Goal: Transaction & Acquisition: Purchase product/service

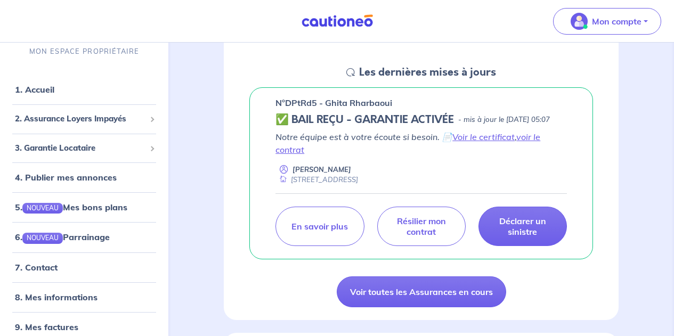
scroll to position [142, 0]
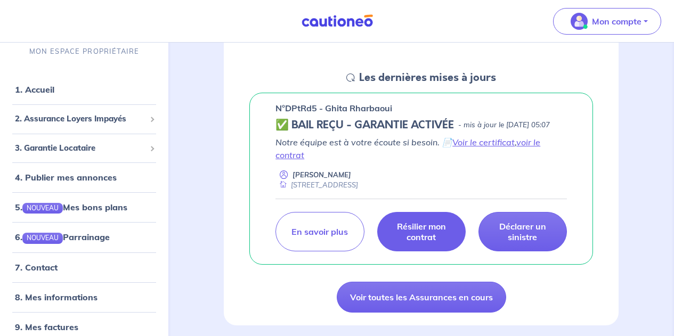
click at [426, 239] on p "Résilier mon contrat" at bounding box center [422, 231] width 62 height 21
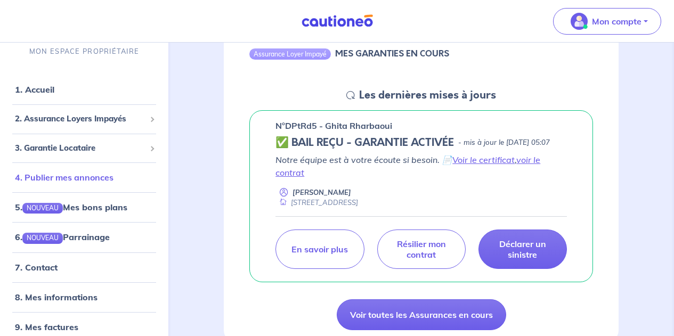
scroll to position [53, 0]
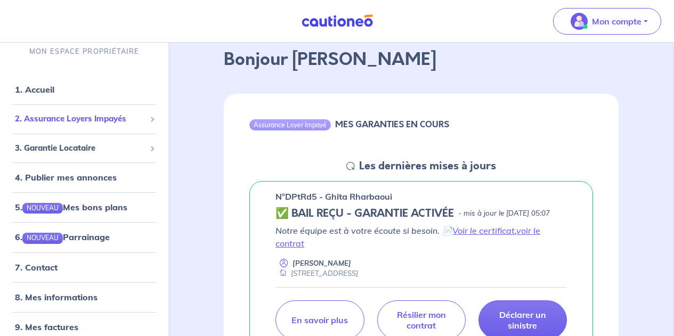
click at [79, 125] on span "2. Assurance Loyers Impayés" at bounding box center [80, 119] width 131 height 12
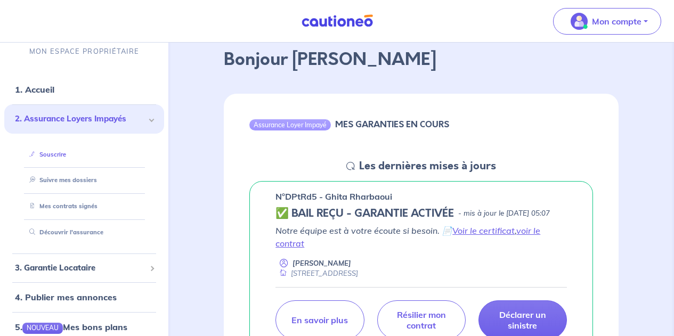
click at [58, 153] on link "Souscrire" at bounding box center [45, 154] width 41 height 7
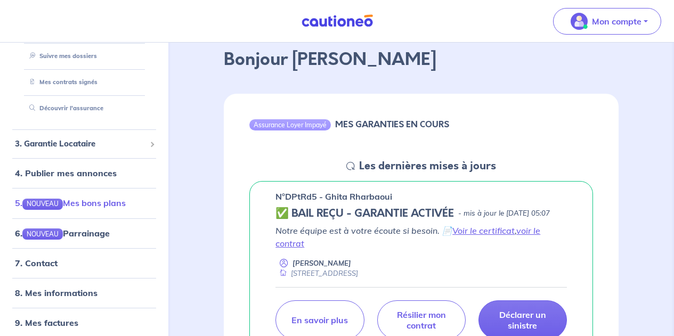
scroll to position [131, 0]
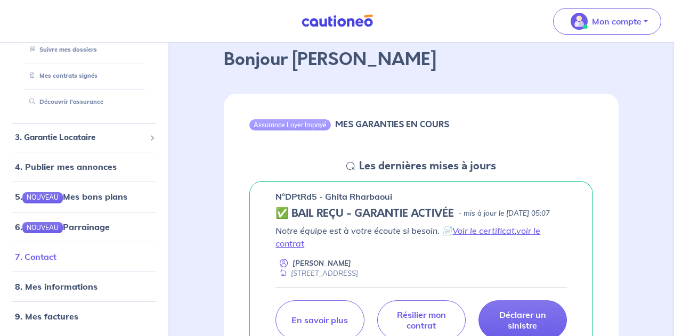
click at [47, 257] on link "7. Contact" at bounding box center [36, 256] width 42 height 11
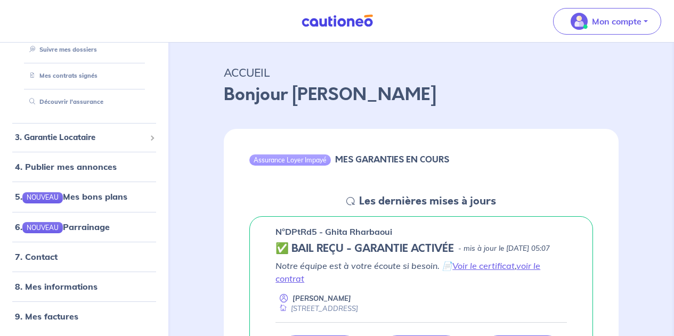
scroll to position [18, 0]
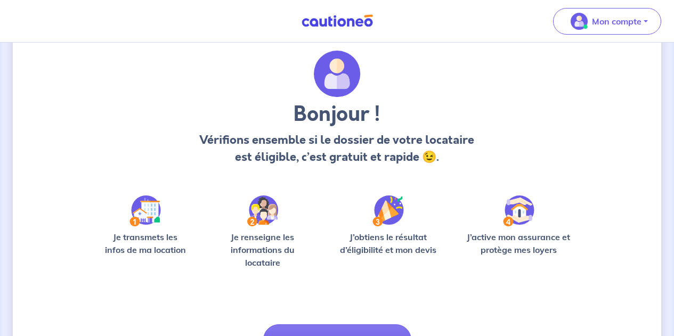
scroll to position [88, 0]
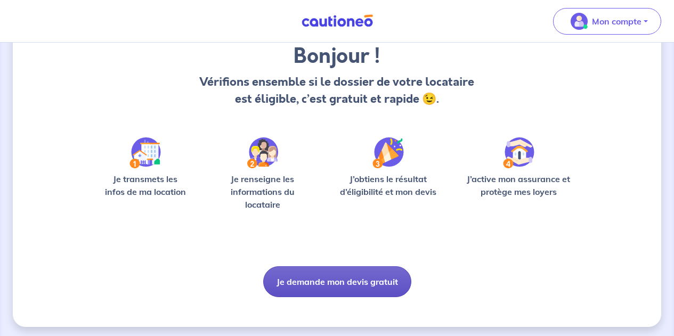
click at [322, 282] on button "Je demande mon devis gratuit" at bounding box center [337, 281] width 148 height 31
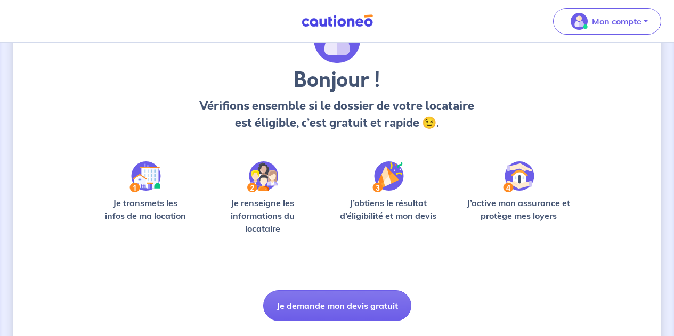
scroll to position [71, 0]
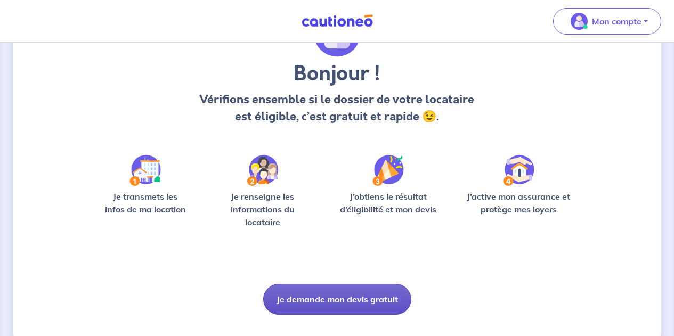
click at [344, 293] on button "Je demande mon devis gratuit" at bounding box center [337, 299] width 148 height 31
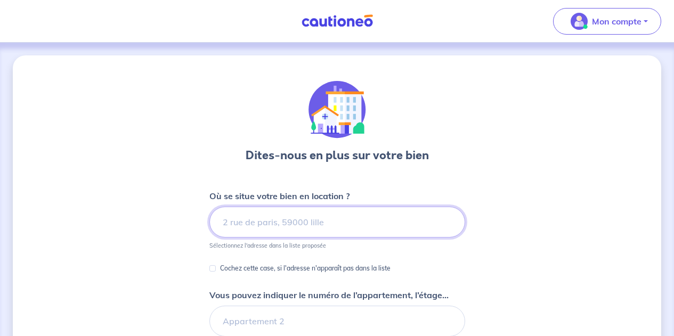
click at [257, 220] on input at bounding box center [337, 222] width 256 height 31
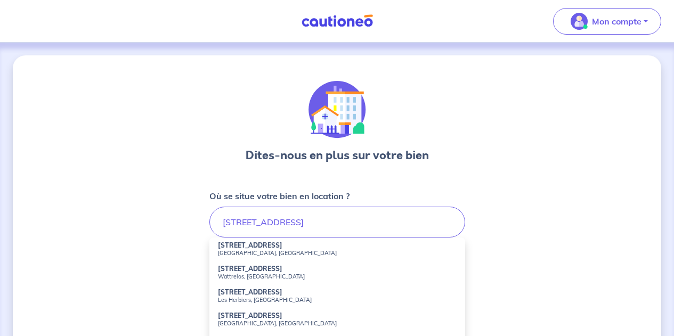
click at [263, 252] on small "Saint-Maur-des-Fossés, France" at bounding box center [337, 252] width 239 height 7
type input "80 Avenue Beaurepaire, Saint-Maur-des-Fossés, France"
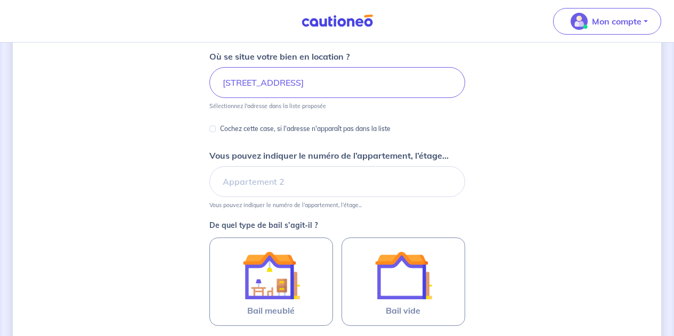
scroll to position [142, 0]
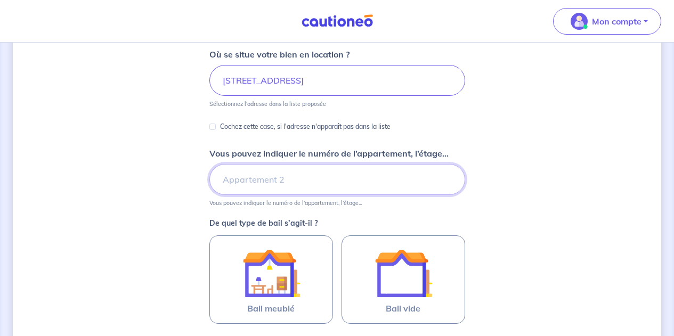
click at [262, 179] on input "Vous pouvez indiquer le numéro de l’appartement, l’étage..." at bounding box center [337, 179] width 256 height 31
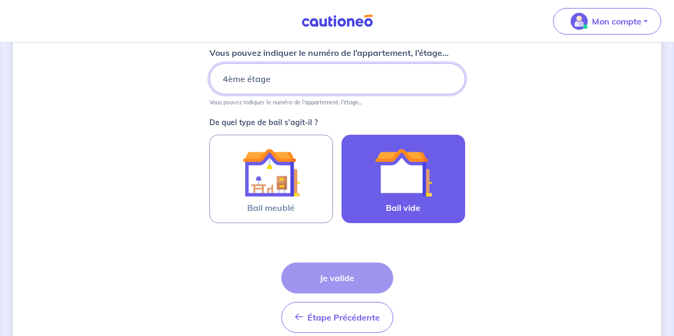
scroll to position [248, 0]
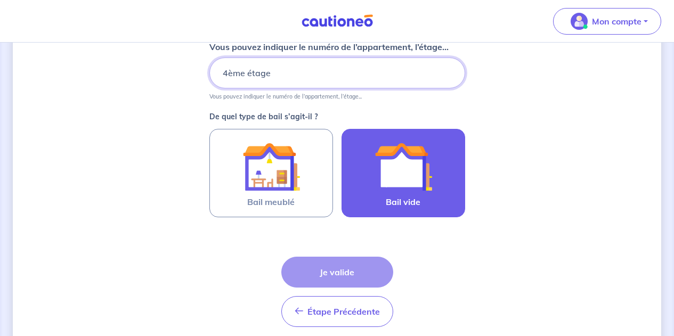
type input "4ème étage"
click at [403, 173] on img at bounding box center [404, 167] width 58 height 58
click at [0, 0] on input "Bail vide" at bounding box center [0, 0] width 0 height 0
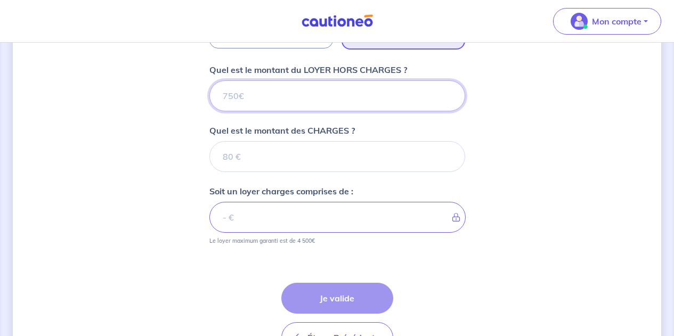
scroll to position [414, 0]
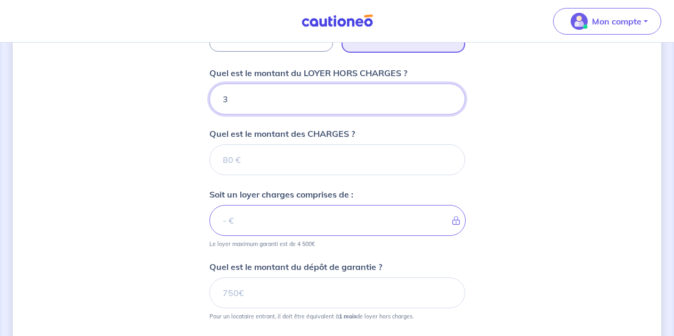
type input "35"
type input "350"
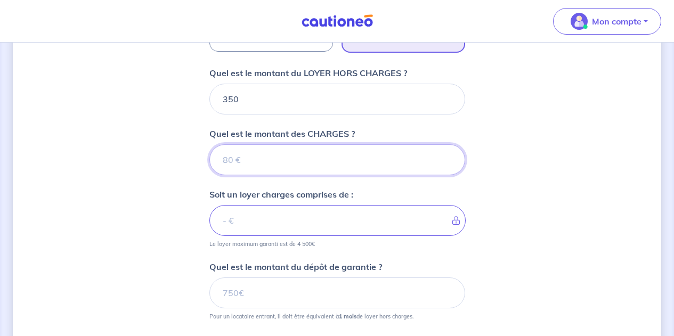
click at [263, 159] on input "Quel est le montant des CHARGES ?" at bounding box center [337, 159] width 256 height 31
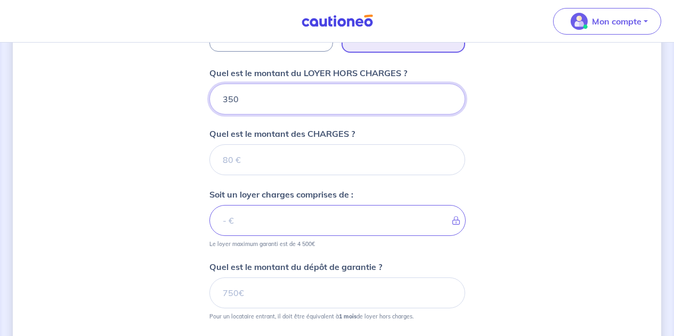
drag, startPoint x: 243, startPoint y: 113, endPoint x: 239, endPoint y: 100, distance: 14.0
click at [238, 103] on input "350" at bounding box center [337, 99] width 256 height 31
drag, startPoint x: 239, startPoint y: 101, endPoint x: 215, endPoint y: 96, distance: 24.5
click at [215, 96] on input "350" at bounding box center [337, 99] width 256 height 31
type input "14"
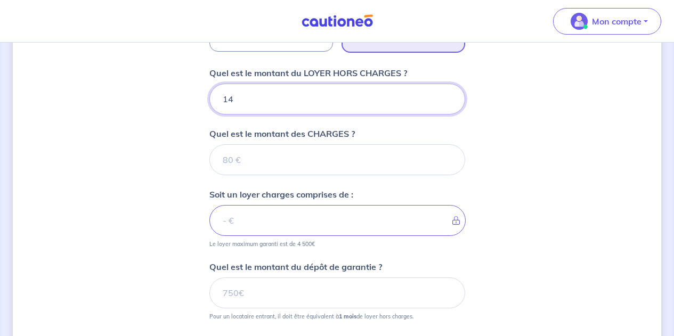
type input "145"
type input "1450"
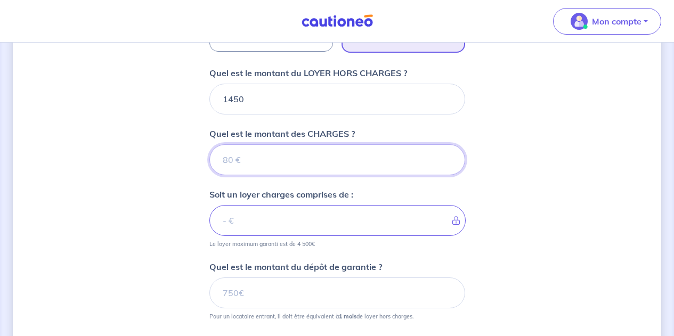
click at [237, 164] on input "Quel est le montant des CHARGES ?" at bounding box center [337, 159] width 256 height 31
type input "35"
type input "1453"
type input "359"
type input "1809"
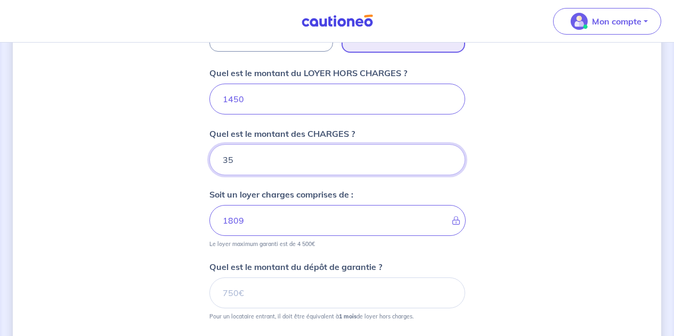
type input "350"
type input "1800"
type input "350"
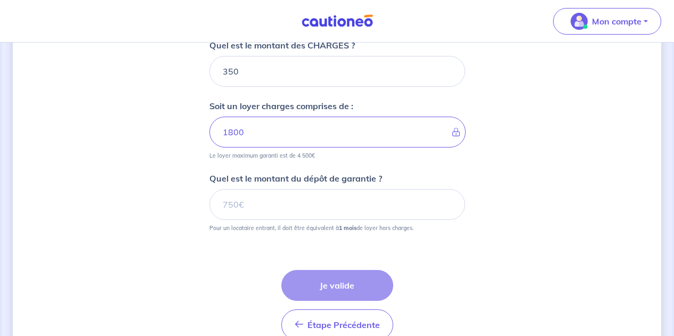
scroll to position [521, 0]
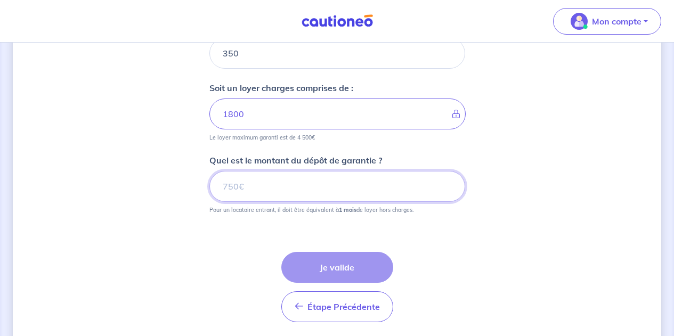
click at [276, 189] on input "Quel est le montant du dépôt de garantie ?" at bounding box center [337, 186] width 256 height 31
click at [260, 190] on input "Quel est le montant du dépôt de garantie ?" at bounding box center [337, 186] width 256 height 31
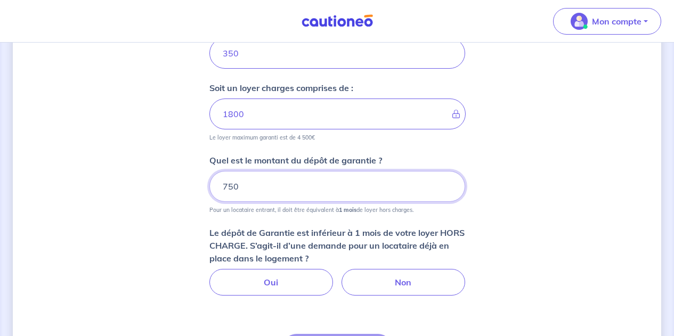
drag, startPoint x: 250, startPoint y: 187, endPoint x: 205, endPoint y: 189, distance: 45.3
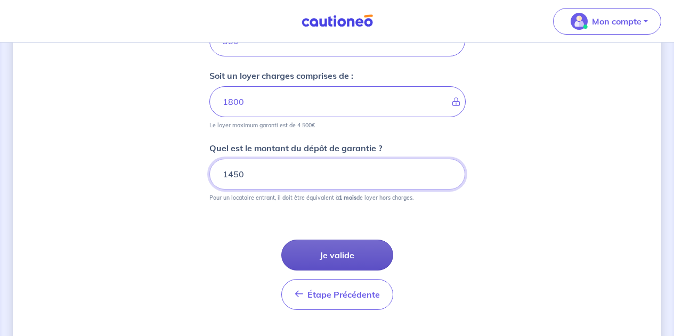
scroll to position [539, 0]
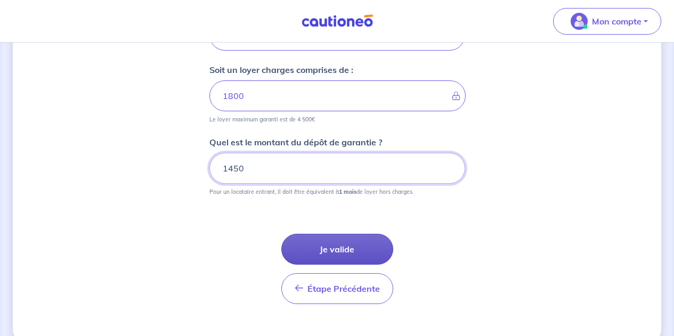
type input "1450"
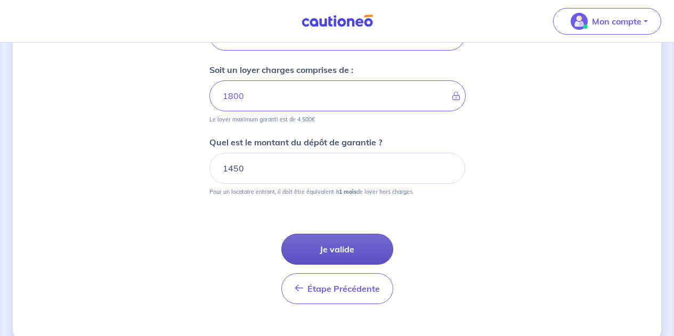
click at [351, 253] on button "Je valide" at bounding box center [337, 249] width 112 height 31
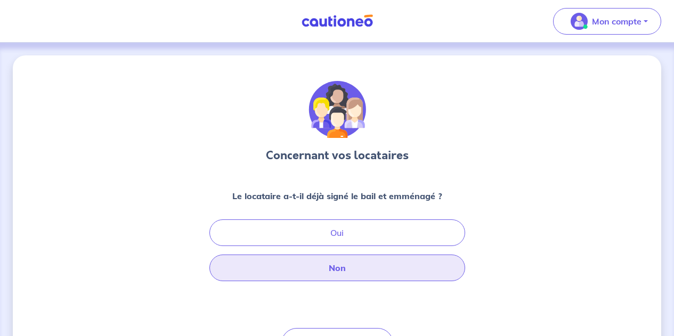
click at [340, 267] on button "Non" at bounding box center [337, 268] width 256 height 27
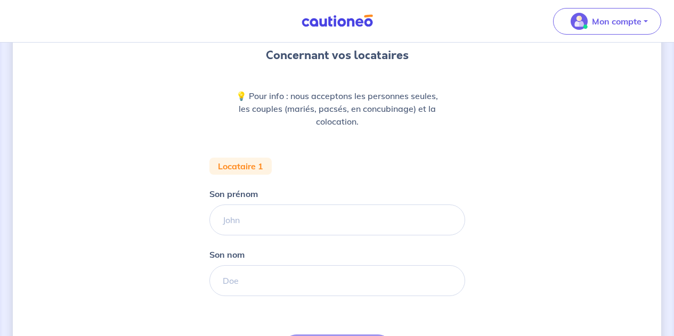
scroll to position [107, 0]
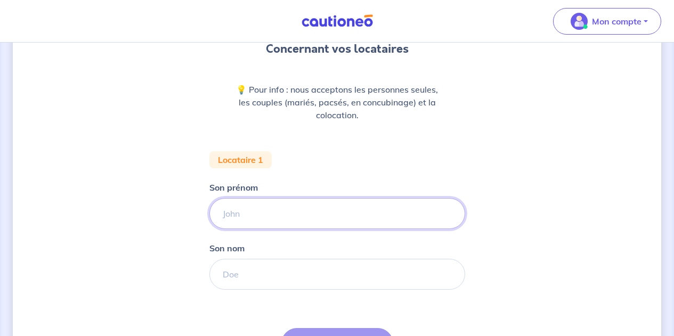
click at [250, 212] on input "Son prénom" at bounding box center [337, 213] width 256 height 31
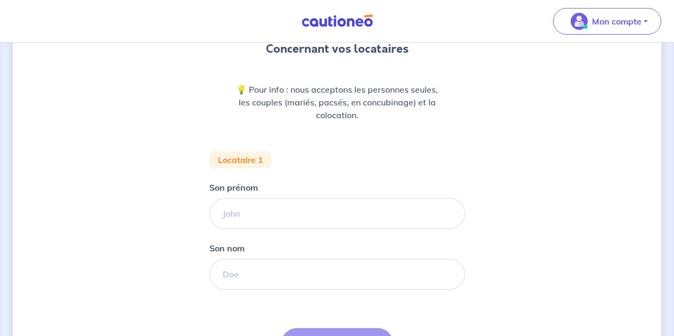
click at [437, 132] on div "Concernant vos locataires 💡 Pour info : nous acceptons les personnes seules, le…" at bounding box center [337, 190] width 256 height 433
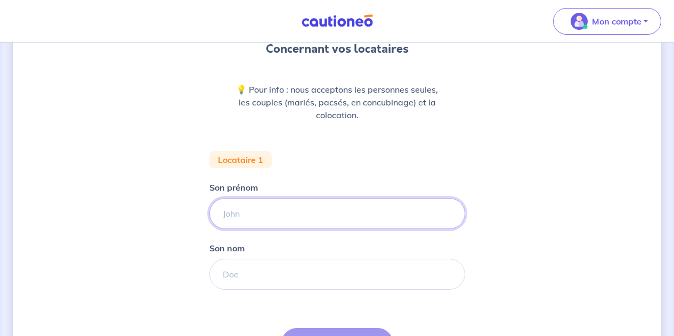
click at [232, 218] on input "Son prénom" at bounding box center [337, 213] width 256 height 31
type input "GUILLAUME"
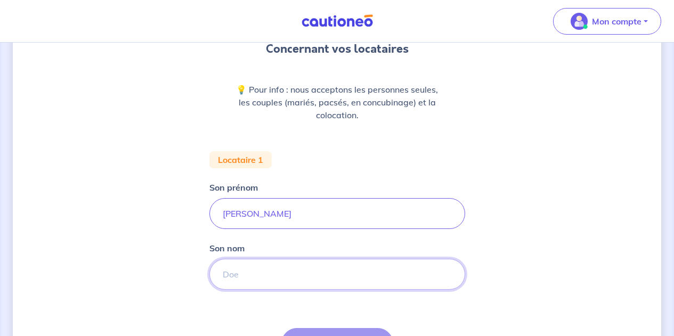
click at [251, 277] on input "Son nom" at bounding box center [337, 274] width 256 height 31
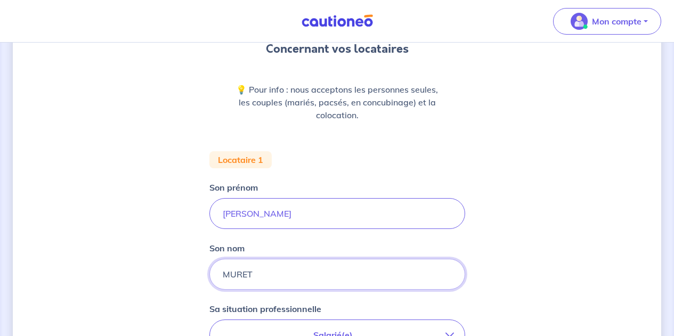
type input "MURET"
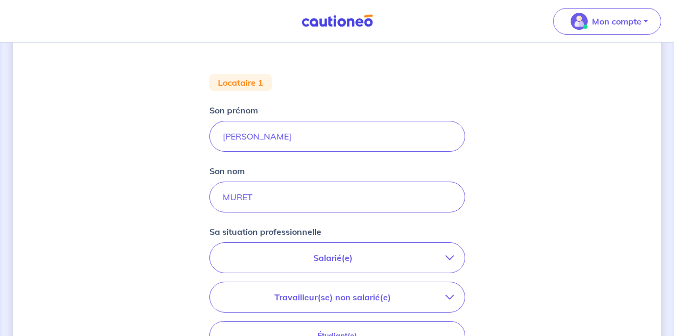
scroll to position [195, 0]
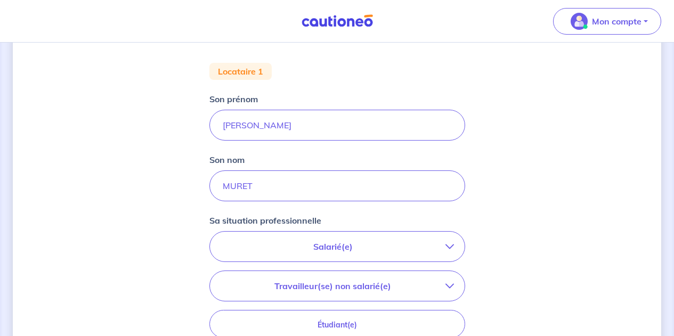
click at [254, 239] on button "Salarié(e)" at bounding box center [337, 247] width 255 height 30
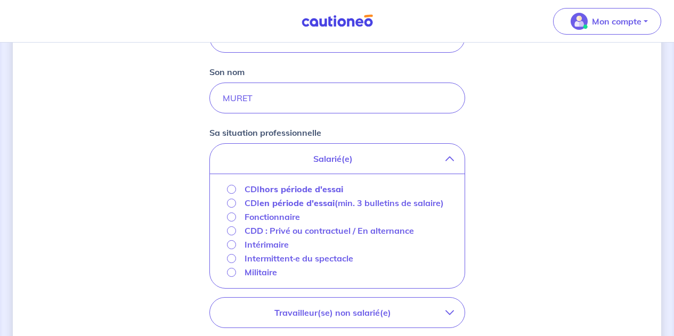
scroll to position [284, 0]
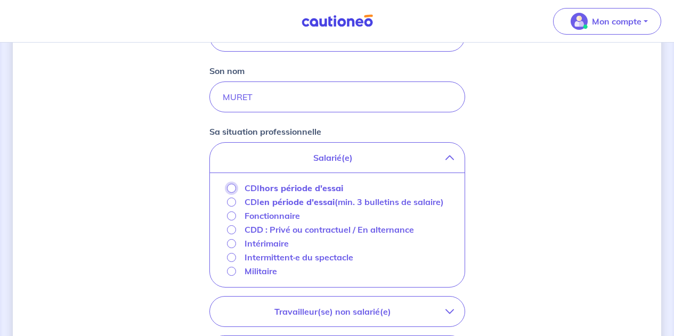
click at [230, 189] on input "CDI hors période d'essai" at bounding box center [231, 188] width 9 height 9
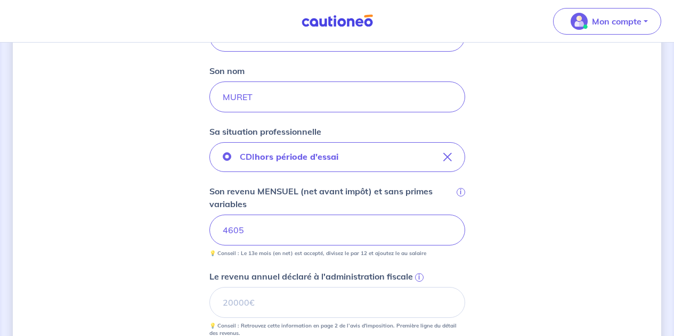
click at [590, 218] on div "Concernant vos locataires 💡 Pour info : nous acceptons les personnes seules, le…" at bounding box center [337, 187] width 648 height 832
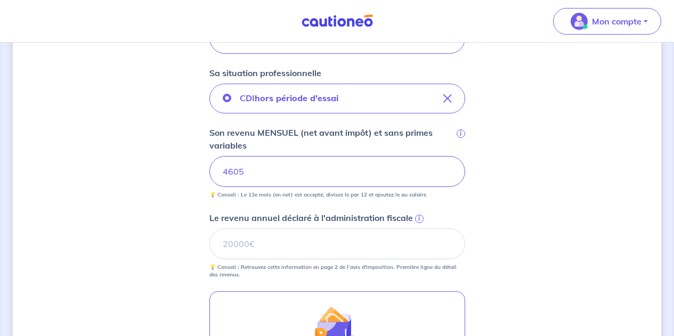
scroll to position [355, 0]
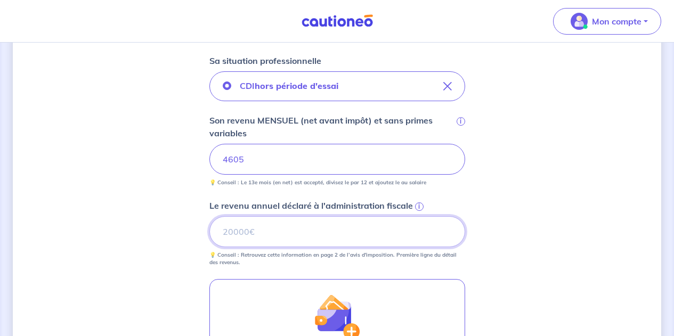
click at [258, 232] on input "Le revenu annuel déclaré à l'administration fiscale i" at bounding box center [337, 231] width 256 height 31
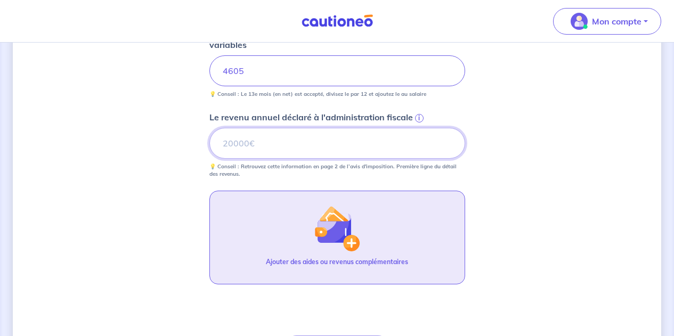
scroll to position [386, 0]
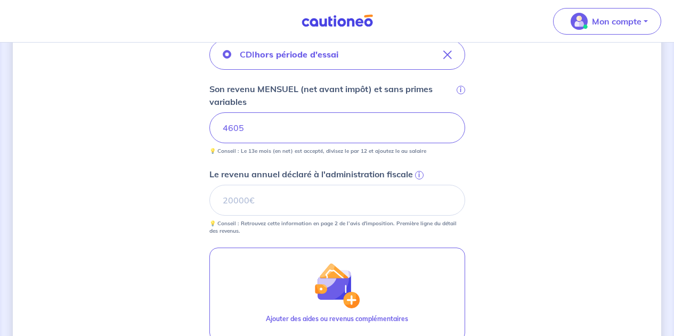
click at [419, 173] on span "i" at bounding box center [419, 175] width 9 height 9
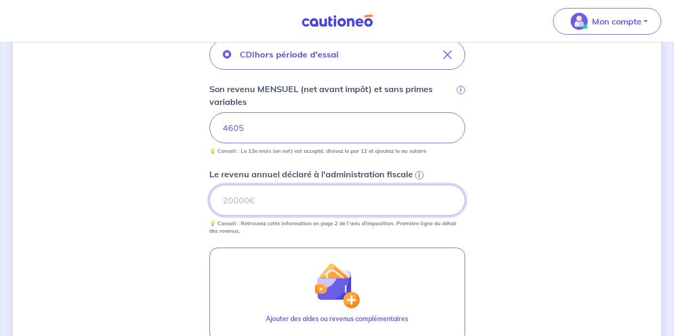
click at [419, 185] on input "Le revenu annuel déclaré à l'administration fiscale i" at bounding box center [337, 200] width 256 height 31
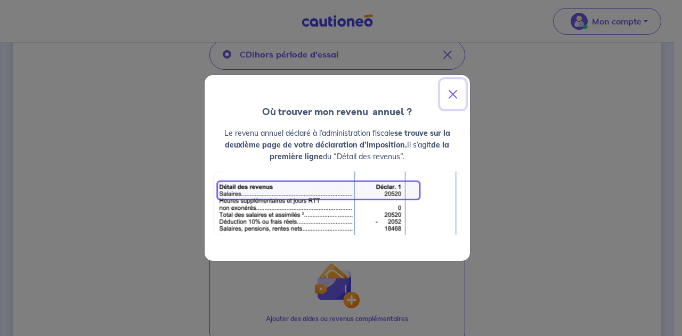
click at [452, 94] on button "Close" at bounding box center [453, 94] width 26 height 30
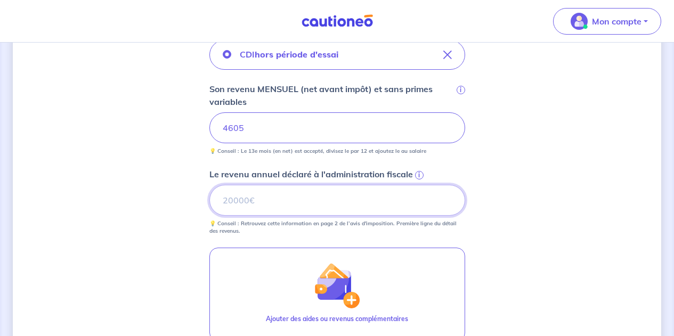
click at [240, 205] on input "Le revenu annuel déclaré à l'administration fiscale i" at bounding box center [337, 200] width 256 height 31
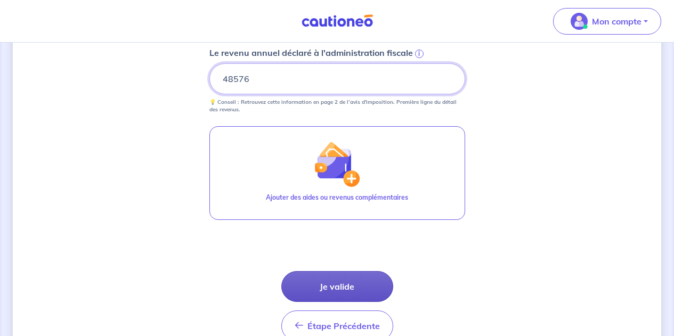
scroll to position [546, 0]
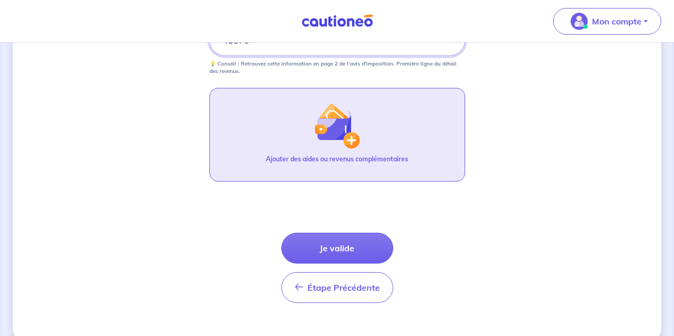
type input "48576"
click at [350, 141] on img "button" at bounding box center [337, 126] width 46 height 46
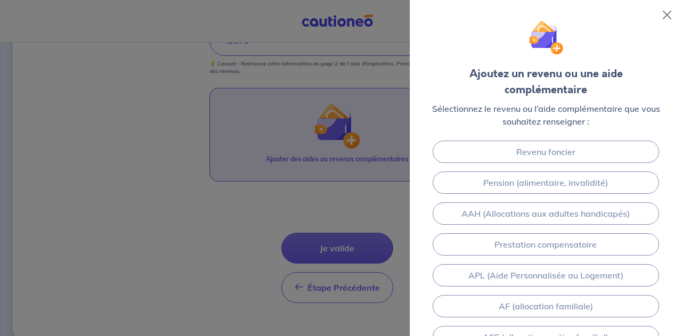
click at [350, 141] on div at bounding box center [341, 168] width 682 height 336
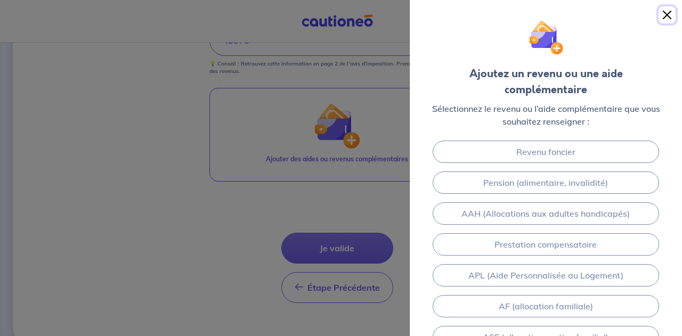
click at [669, 7] on button "Close" at bounding box center [667, 14] width 17 height 17
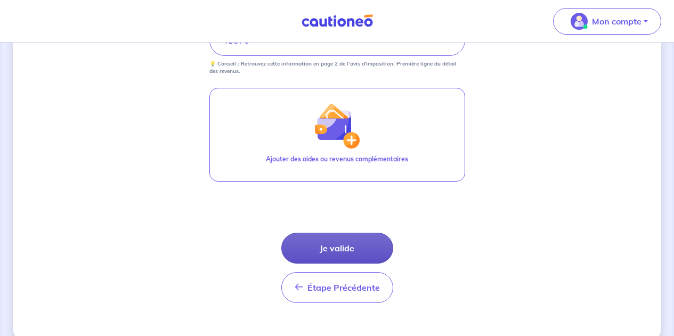
click at [331, 245] on button "Je valide" at bounding box center [337, 248] width 112 height 31
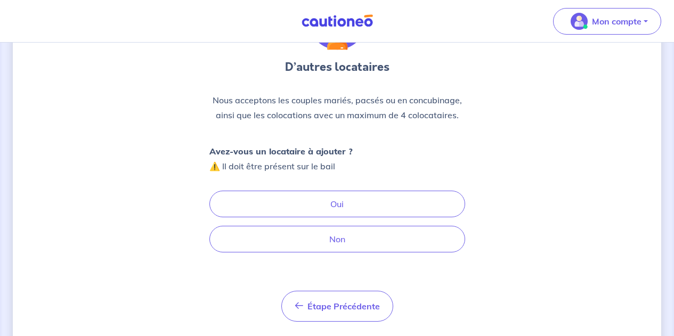
scroll to position [107, 0]
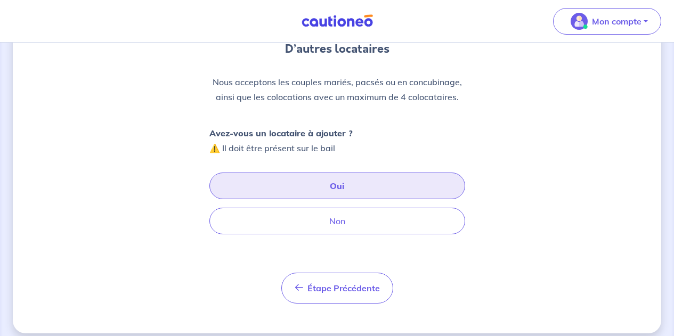
click at [313, 186] on button "Oui" at bounding box center [337, 186] width 256 height 27
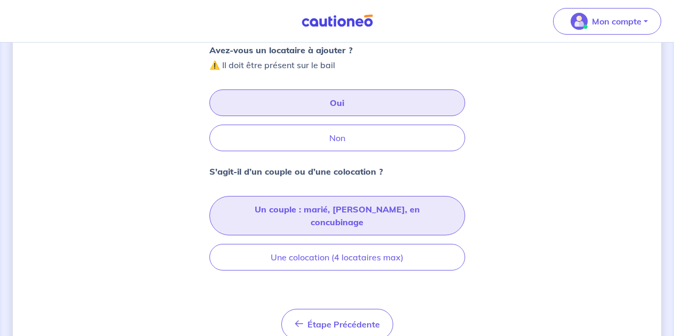
scroll to position [195, 0]
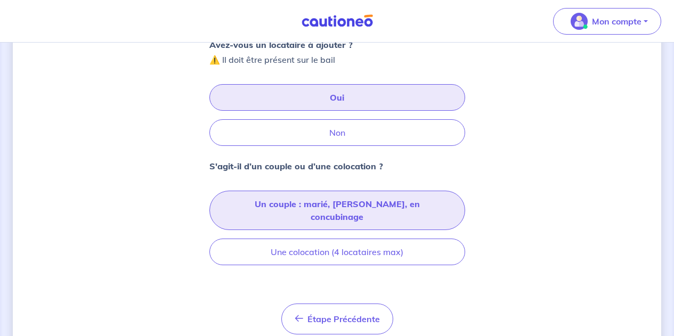
click at [312, 202] on button "Un couple : marié, pacsé, en concubinage" at bounding box center [337, 210] width 256 height 39
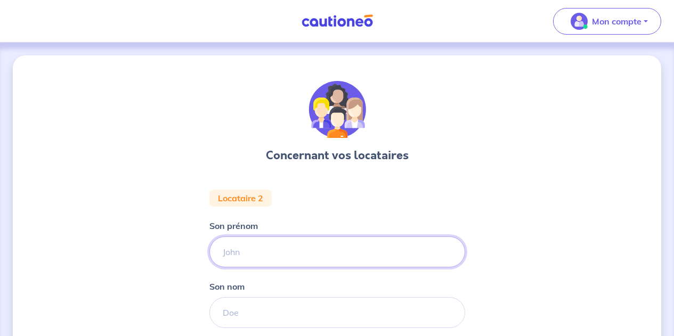
click at [241, 251] on input "Son prénom" at bounding box center [337, 252] width 256 height 31
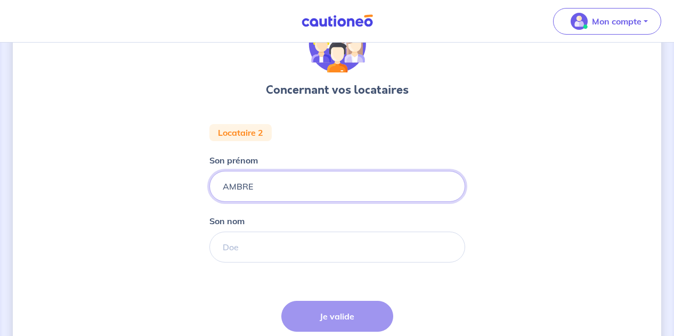
scroll to position [71, 0]
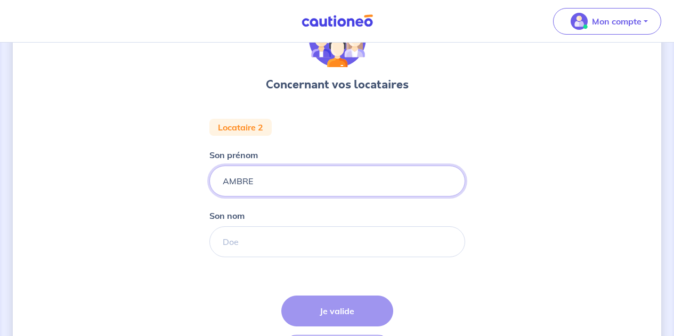
type input "AMBRE"
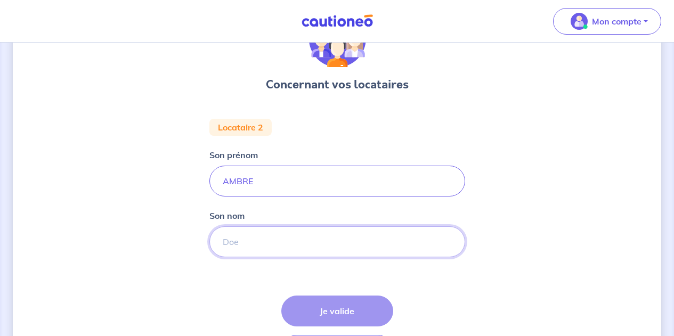
click at [237, 242] on input "Son nom" at bounding box center [337, 241] width 256 height 31
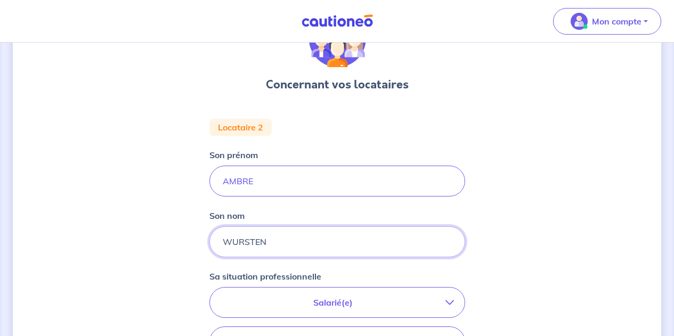
type input "WURSTEN"
click at [249, 297] on p "Salarié(e)" at bounding box center [333, 302] width 225 height 13
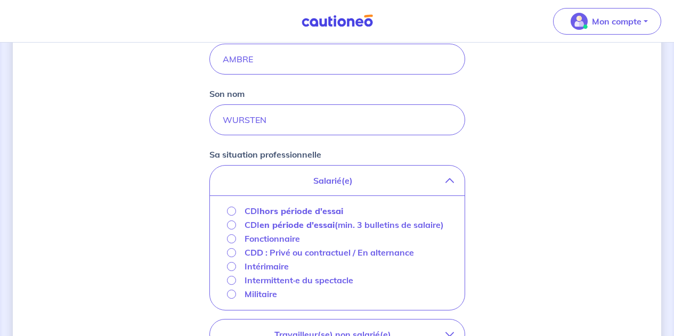
scroll to position [195, 0]
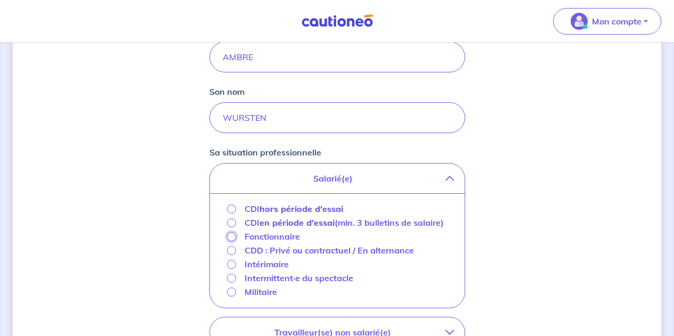
click at [233, 241] on input "Fonctionnaire" at bounding box center [231, 236] width 9 height 9
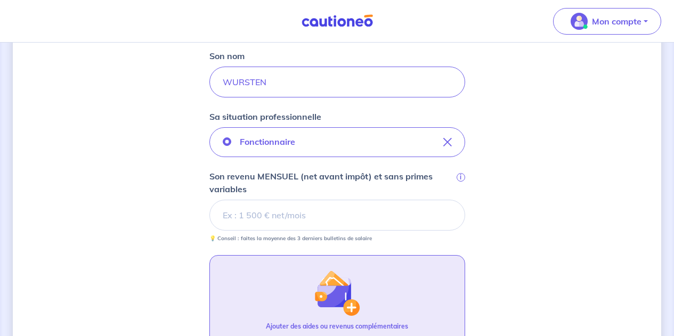
scroll to position [231, 0]
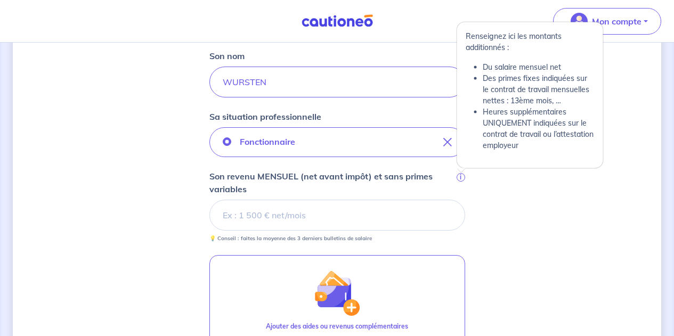
click at [462, 174] on span "i" at bounding box center [461, 177] width 9 height 9
click at [462, 200] on input "Son revenu MENSUEL (net avant impôt) et sans primes variables i" at bounding box center [337, 215] width 256 height 31
click at [458, 176] on span "i" at bounding box center [461, 177] width 9 height 9
click at [458, 200] on input "Son revenu MENSUEL (net avant impôt) et sans primes variables i" at bounding box center [337, 215] width 256 height 31
click at [459, 174] on span "i" at bounding box center [461, 177] width 9 height 9
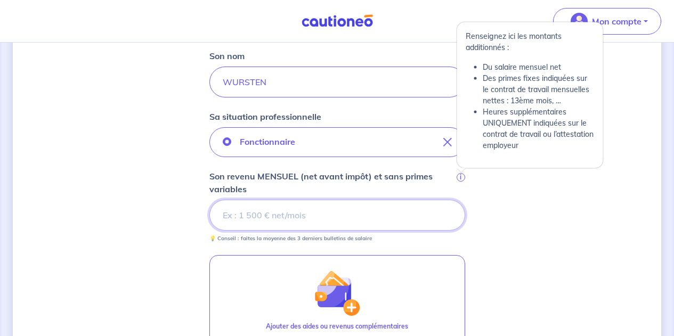
click at [459, 200] on input "Son revenu MENSUEL (net avant impôt) et sans primes variables i" at bounding box center [337, 215] width 256 height 31
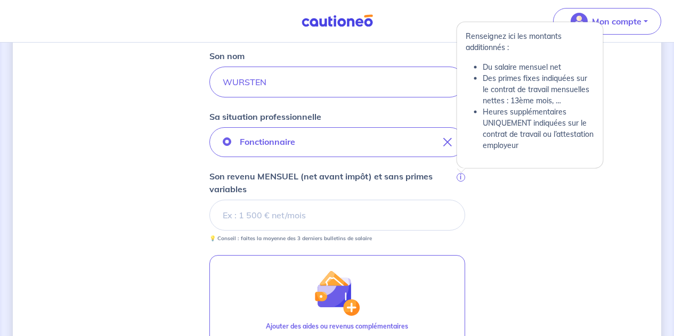
click at [459, 173] on span "i" at bounding box center [461, 177] width 9 height 9
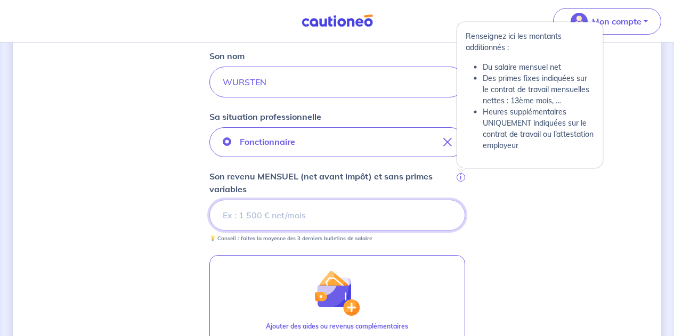
click at [459, 200] on input "Son revenu MENSUEL (net avant impôt) et sans primes variables i" at bounding box center [337, 215] width 256 height 31
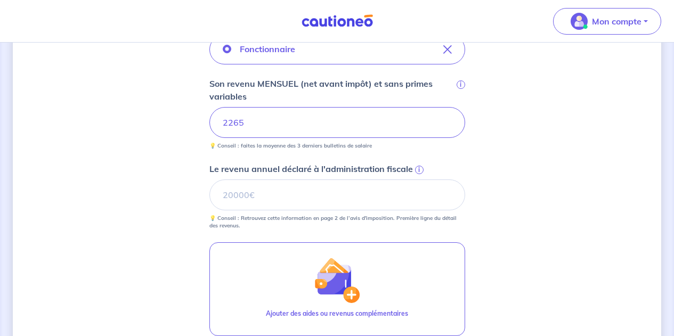
scroll to position [355, 0]
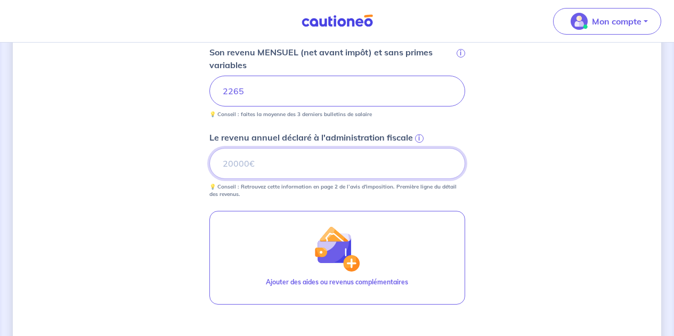
click at [250, 158] on input "Le revenu annuel déclaré à l'administration fiscale i" at bounding box center [337, 163] width 256 height 31
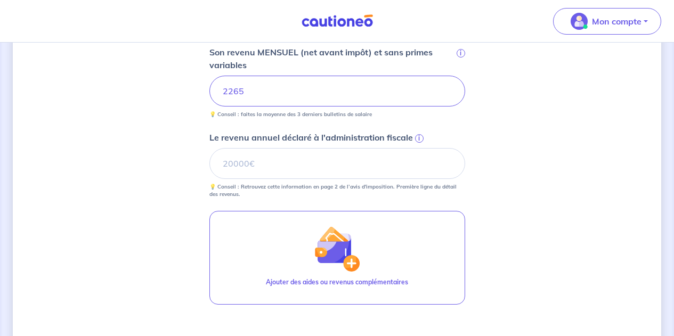
click at [418, 137] on span "i" at bounding box center [419, 138] width 9 height 9
click at [418, 148] on input "Le revenu annuel déclaré à l'administration fiscale i" at bounding box center [337, 163] width 256 height 31
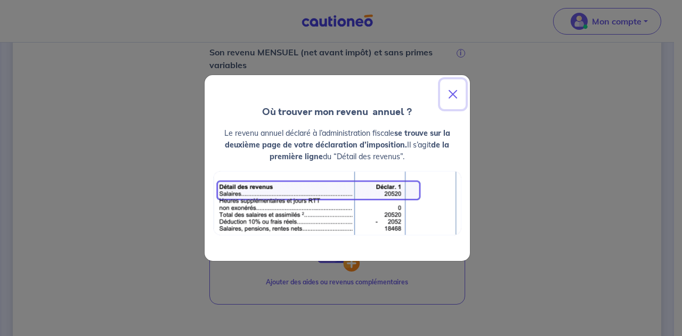
click at [452, 94] on button "Close" at bounding box center [453, 94] width 26 height 30
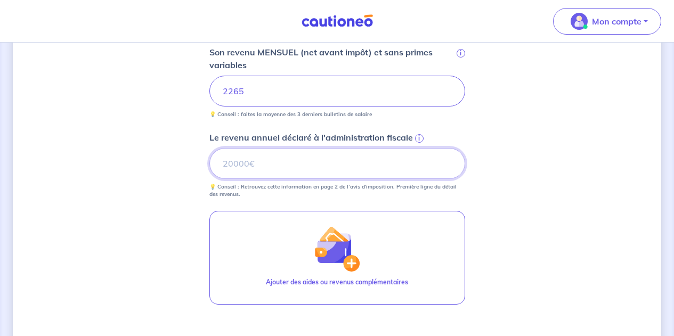
click at [240, 160] on input "Le revenu annuel déclaré à l'administration fiscale i" at bounding box center [337, 163] width 256 height 31
type input "29508"
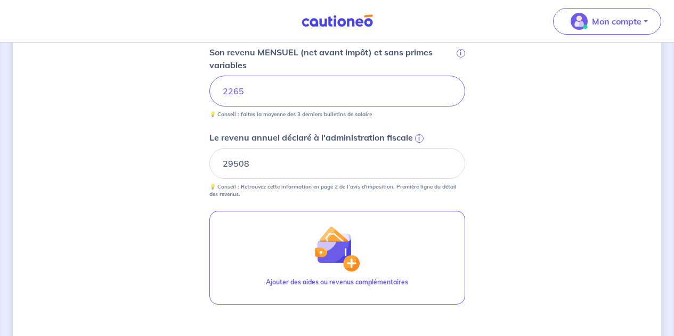
click at [483, 200] on div "Concernant vos locataires Locataire 2 Son prénom AMBRE Son nom WURSTEN Sa situa…" at bounding box center [337, 83] width 648 height 764
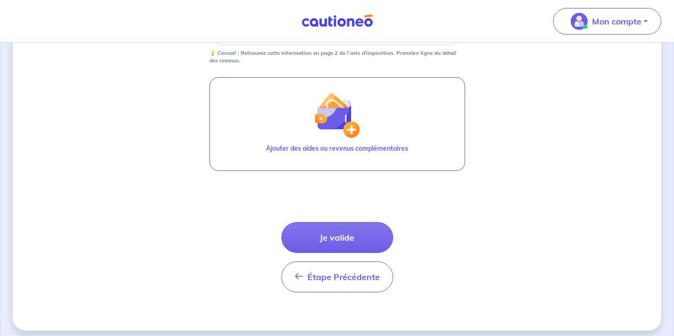
scroll to position [496, 0]
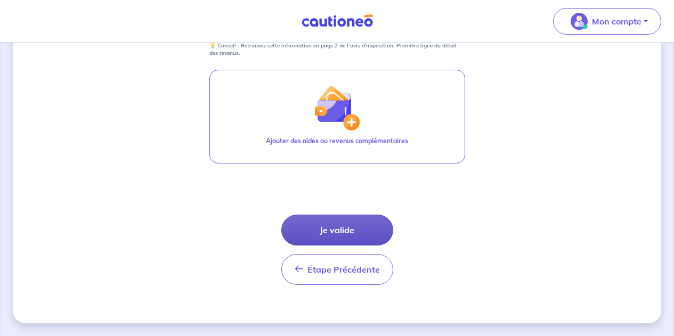
click at [354, 234] on button "Je valide" at bounding box center [337, 230] width 112 height 31
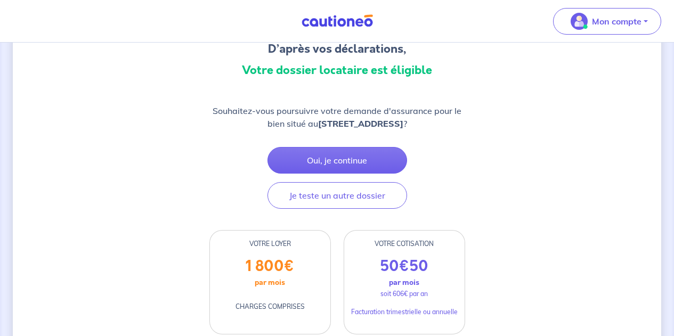
scroll to position [107, 0]
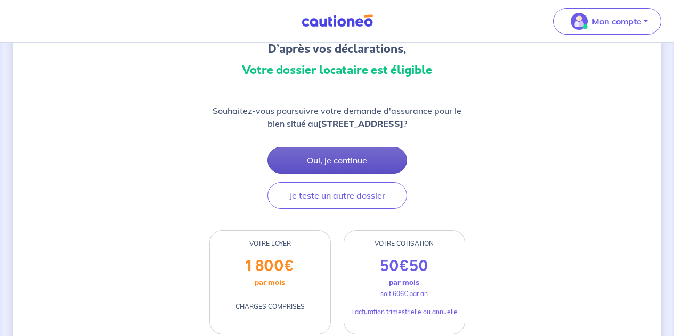
click at [338, 168] on button "Oui, je continue" at bounding box center [337, 160] width 140 height 27
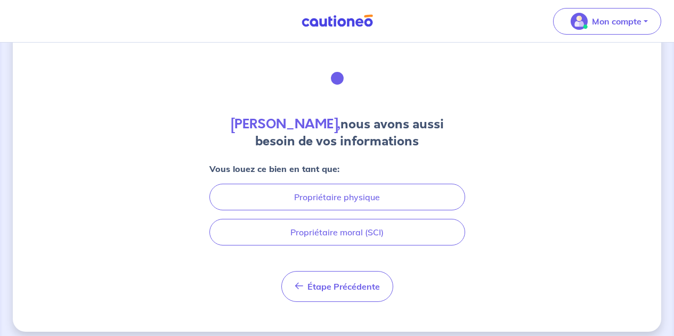
scroll to position [35, 0]
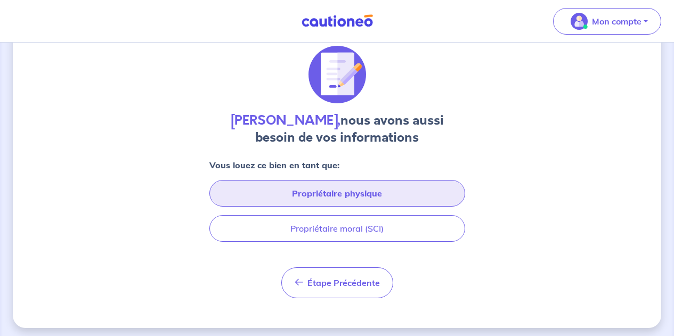
click at [358, 191] on button "Propriétaire physique" at bounding box center [337, 193] width 256 height 27
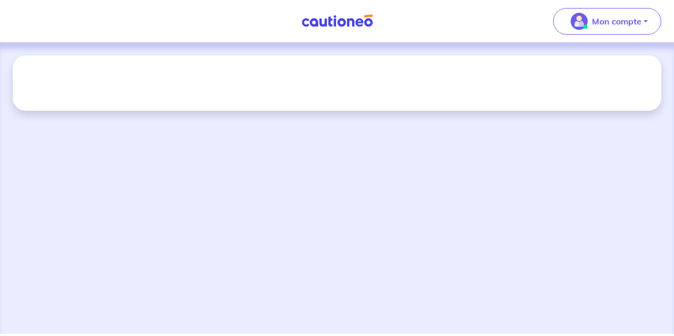
scroll to position [0, 0]
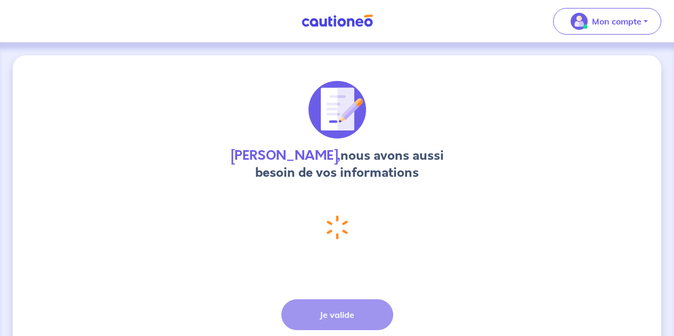
select select "FR"
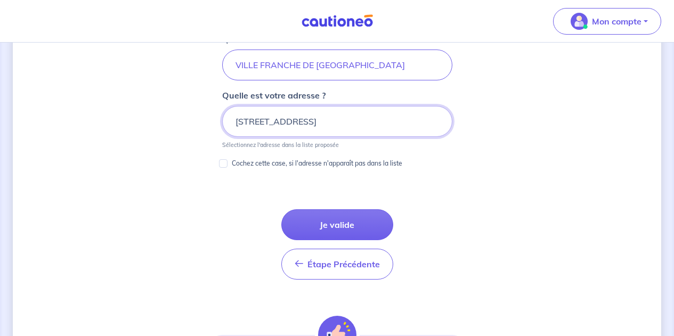
scroll to position [571, 0]
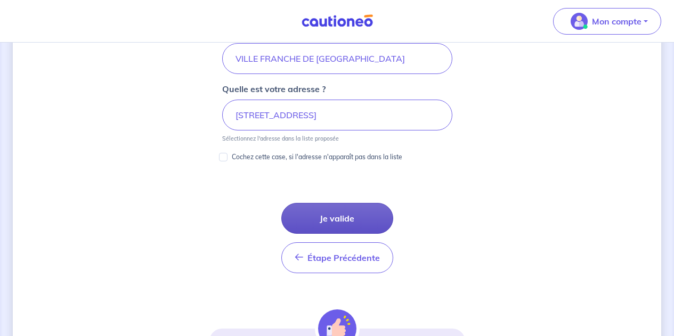
click at [363, 216] on button "Je valide" at bounding box center [337, 218] width 112 height 31
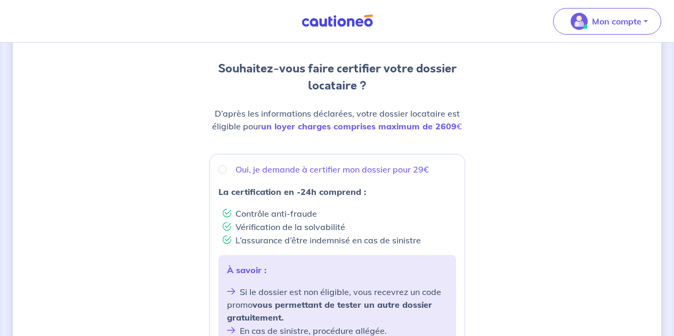
scroll to position [52, 0]
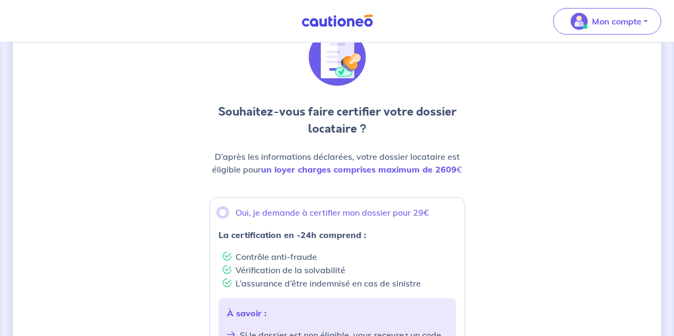
click at [222, 213] on input "Oui, je demande à certifier mon dossier pour 29€" at bounding box center [222, 212] width 9 height 9
radio input "true"
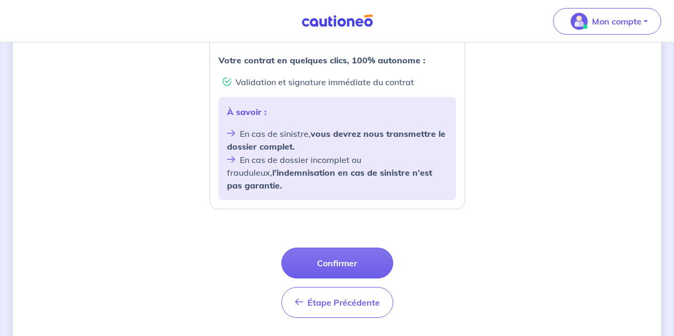
scroll to position [461, 0]
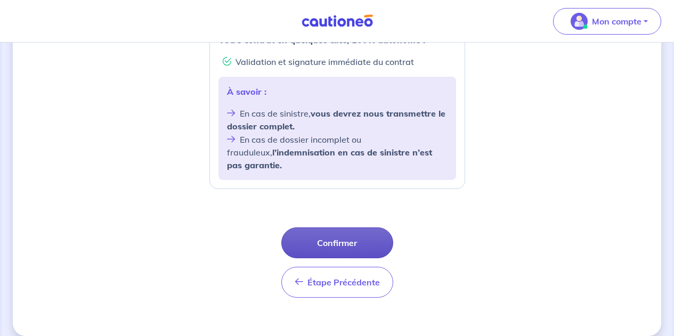
click at [339, 228] on button "Confirmer" at bounding box center [337, 243] width 112 height 31
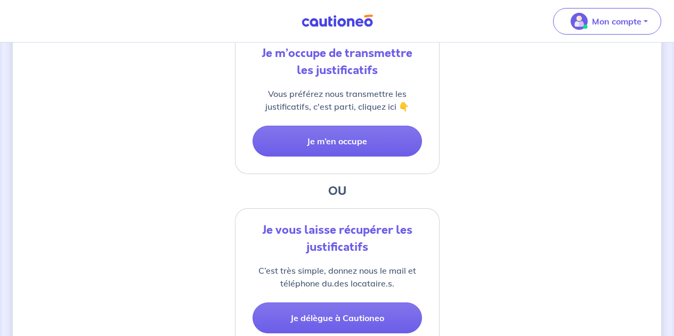
scroll to position [225, 0]
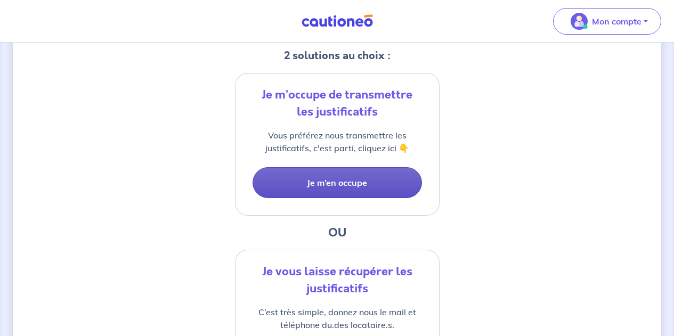
click at [347, 178] on button "Je m’en occupe" at bounding box center [337, 182] width 169 height 31
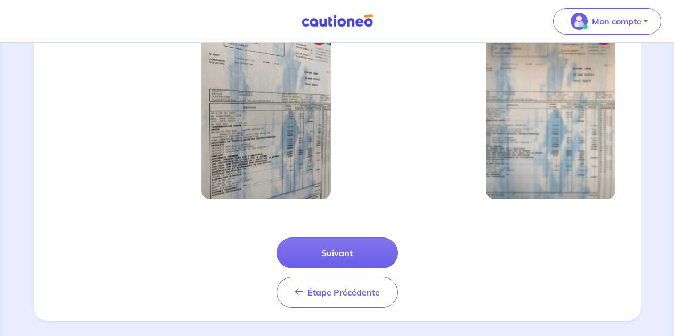
scroll to position [395, 0]
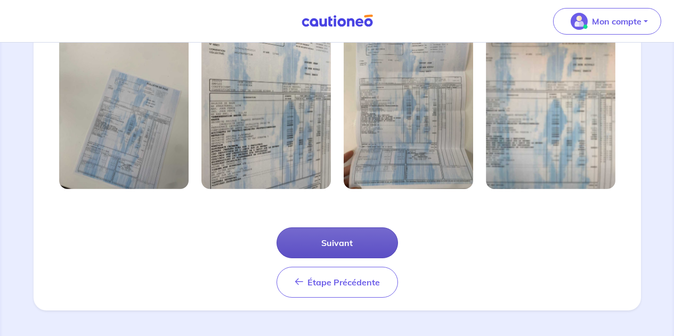
click at [350, 240] on button "Suivant" at bounding box center [337, 243] width 121 height 31
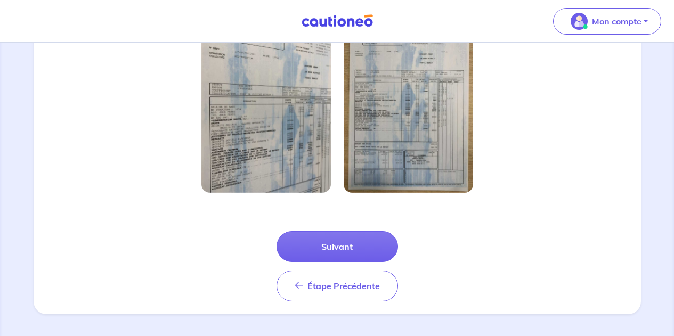
scroll to position [344, 0]
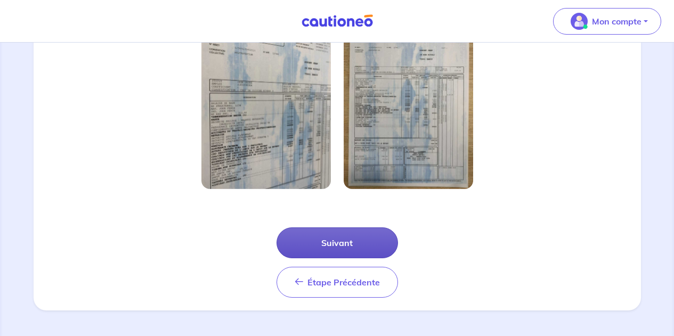
click at [339, 241] on button "Suivant" at bounding box center [337, 243] width 121 height 31
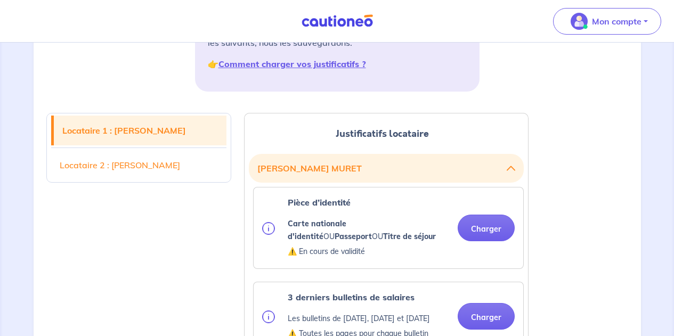
scroll to position [213, 0]
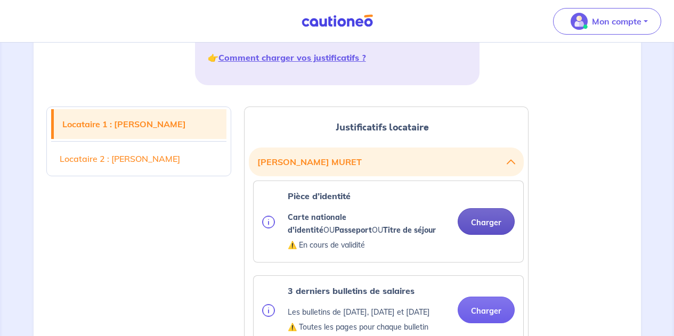
click at [492, 219] on button "Charger" at bounding box center [486, 221] width 57 height 27
click at [508, 277] on div "3 derniers bulletins de salaires Les bulletins de mai 2025, juin 2025 et juille…" at bounding box center [389, 310] width 270 height 68
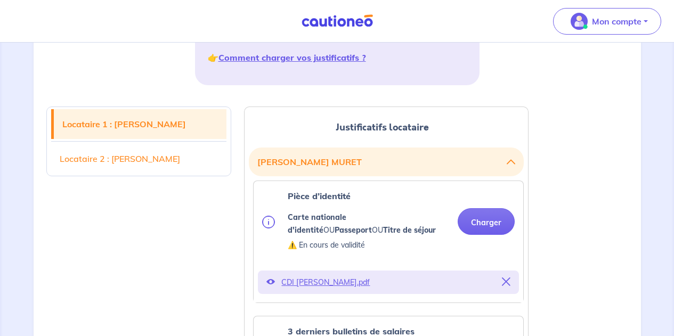
click at [508, 279] on icon at bounding box center [506, 282] width 9 height 9
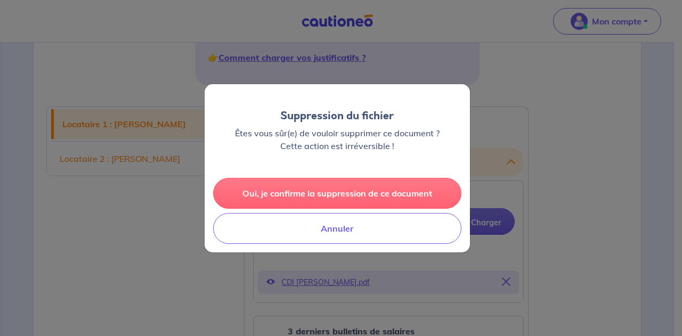
click at [351, 192] on button "Oui, je confirme la suppression de ce document" at bounding box center [337, 193] width 248 height 31
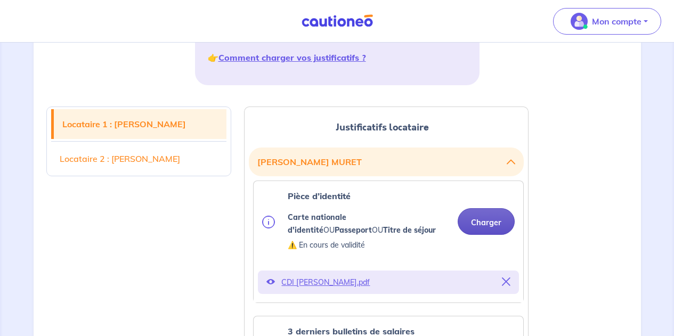
click at [490, 225] on button "Charger" at bounding box center [486, 221] width 57 height 27
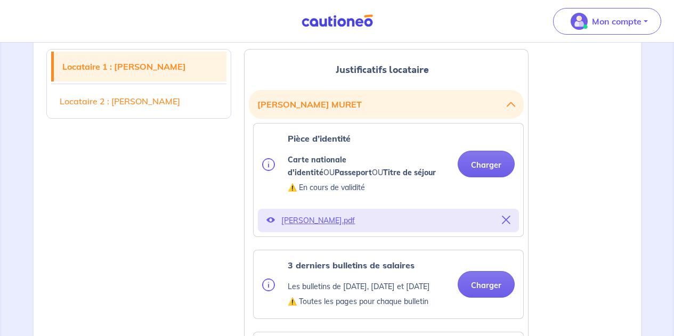
scroll to position [337, 0]
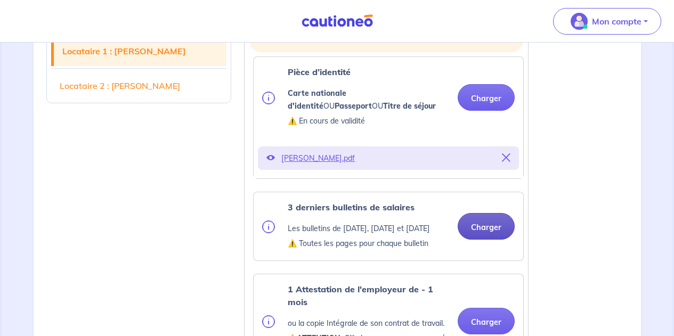
click at [486, 229] on button "Charger" at bounding box center [486, 226] width 57 height 27
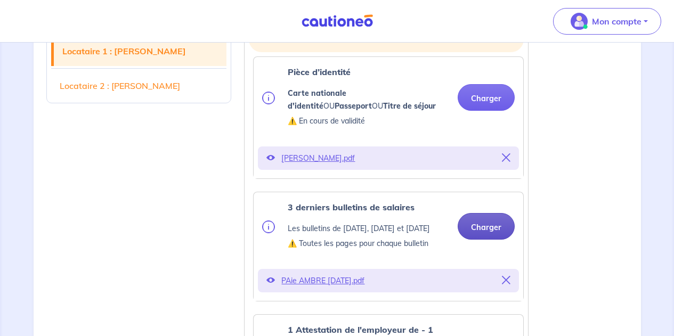
click at [476, 230] on button "Charger" at bounding box center [486, 226] width 57 height 27
click at [506, 285] on icon at bounding box center [506, 280] width 9 height 9
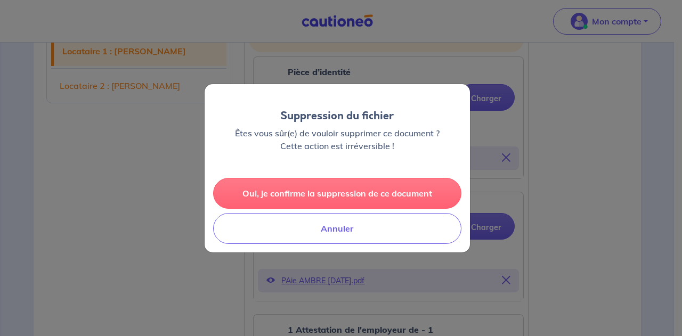
click at [349, 187] on button "Oui, je confirme la suppression de ce document" at bounding box center [337, 193] width 248 height 31
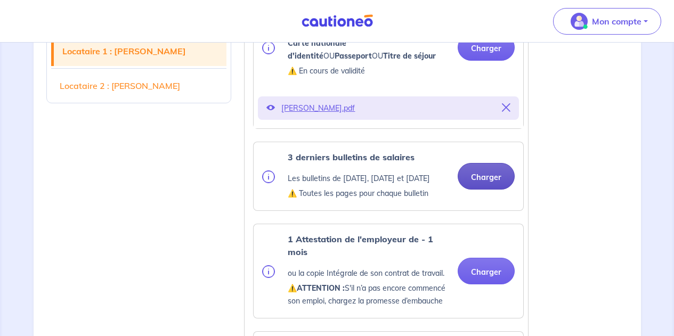
scroll to position [391, 0]
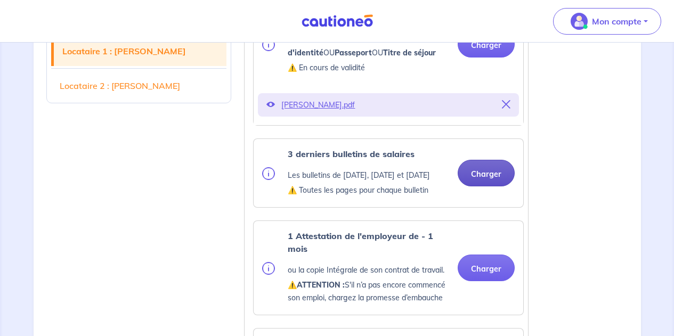
click at [489, 178] on button "Charger" at bounding box center [486, 173] width 57 height 27
click at [491, 182] on button "Charger" at bounding box center [486, 173] width 57 height 27
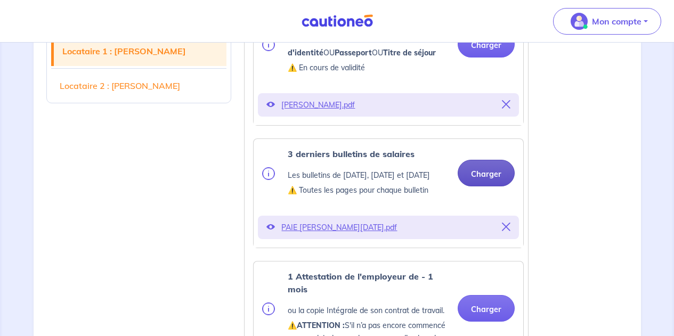
click at [490, 182] on button "Charger" at bounding box center [486, 173] width 57 height 27
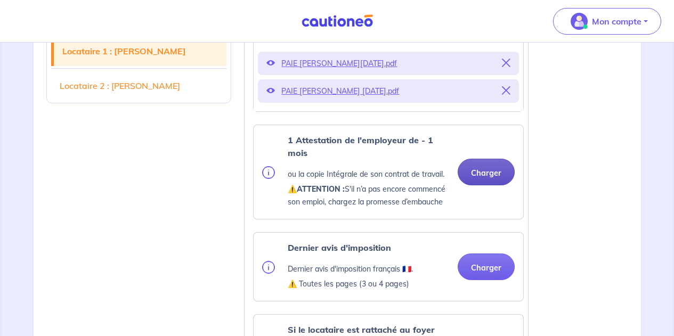
scroll to position [568, 0]
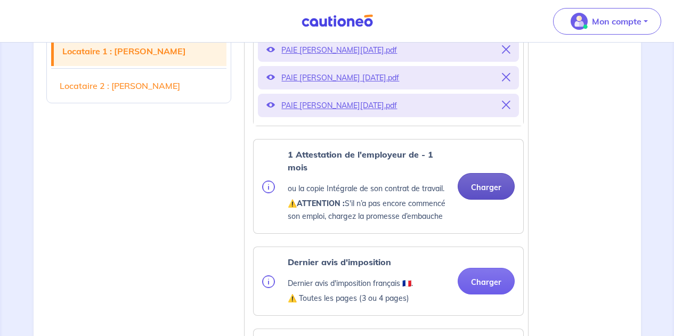
click at [491, 200] on button "Charger" at bounding box center [486, 186] width 57 height 27
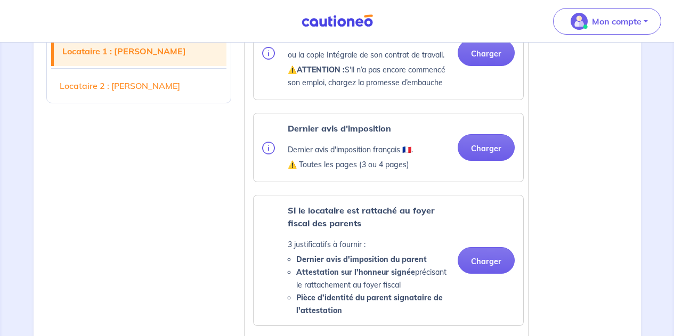
scroll to position [710, 0]
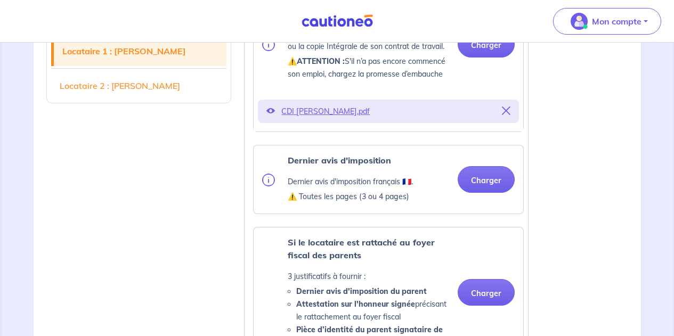
click at [484, 163] on ul "Pièce d’identité Carte nationale d'identité OU Passeport OU Titre de séjour ⚠️ …" at bounding box center [386, 139] width 275 height 911
click at [489, 193] on button "Charger" at bounding box center [486, 179] width 57 height 27
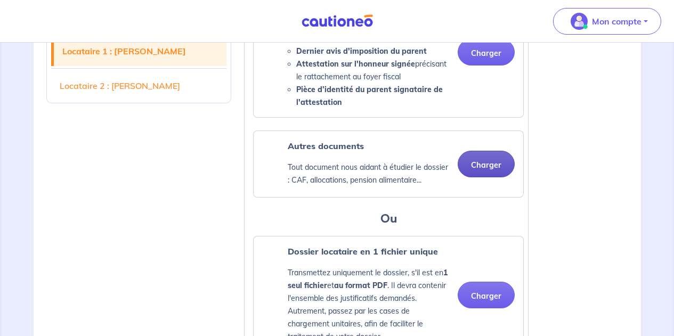
scroll to position [977, 0]
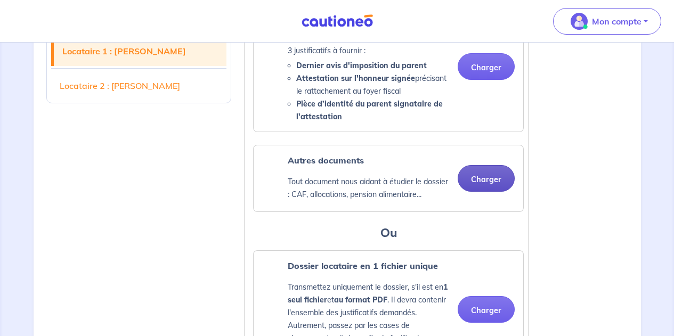
click at [482, 192] on button "Charger" at bounding box center [486, 178] width 57 height 27
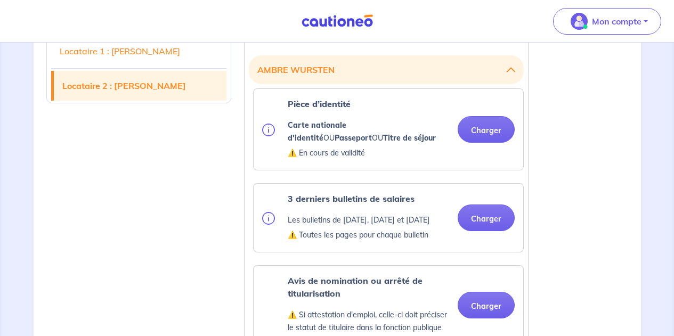
scroll to position [1403, 0]
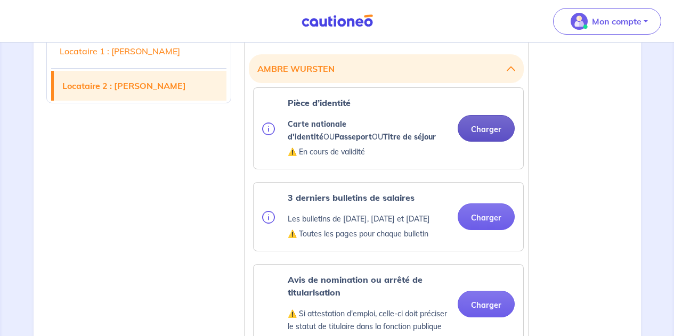
click at [491, 142] on button "Charger" at bounding box center [486, 128] width 57 height 27
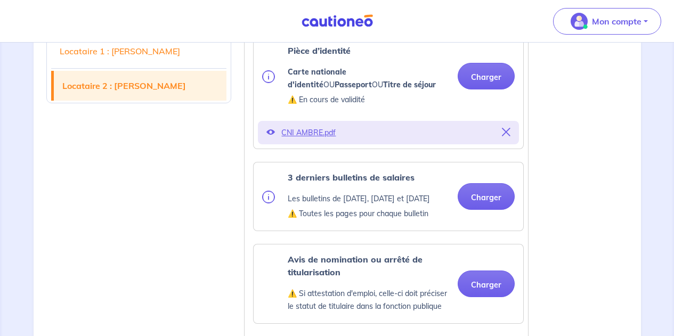
scroll to position [1456, 0]
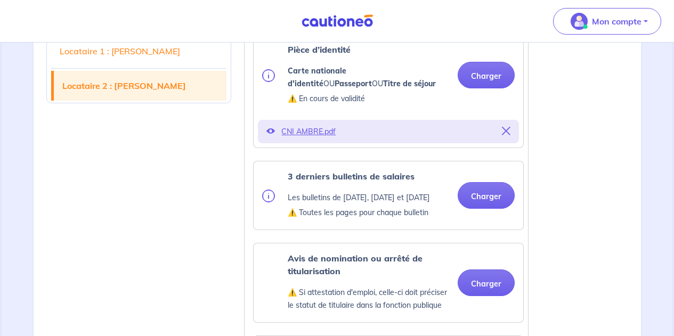
click at [473, 221] on div "3 derniers bulletins de salaires Les bulletins de mai 2025, juin 2025 et juille…" at bounding box center [388, 195] width 253 height 51
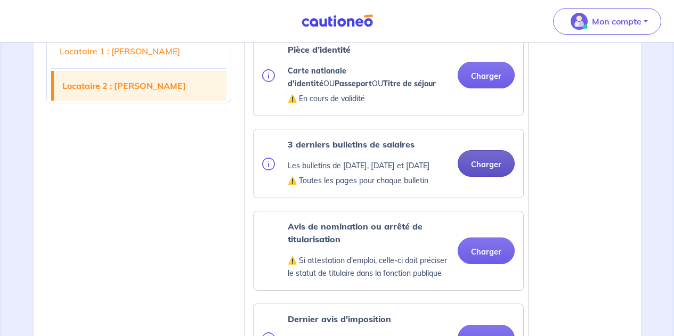
click at [481, 177] on button "Charger" at bounding box center [486, 163] width 57 height 27
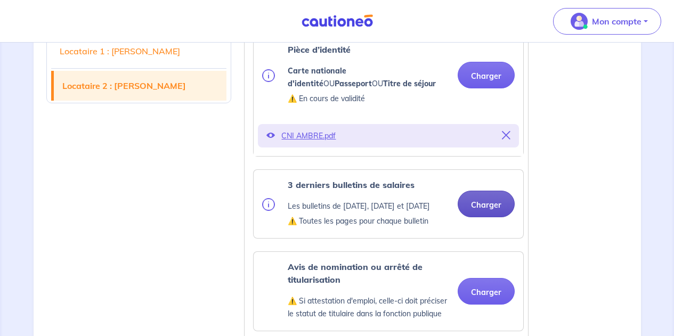
click at [492, 217] on button "Charger" at bounding box center [486, 204] width 57 height 27
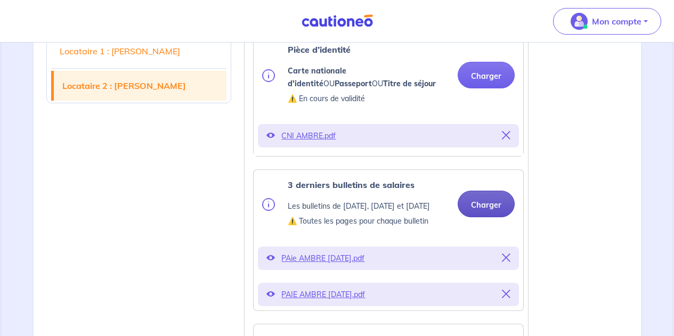
click at [482, 217] on button "Charger" at bounding box center [486, 204] width 57 height 27
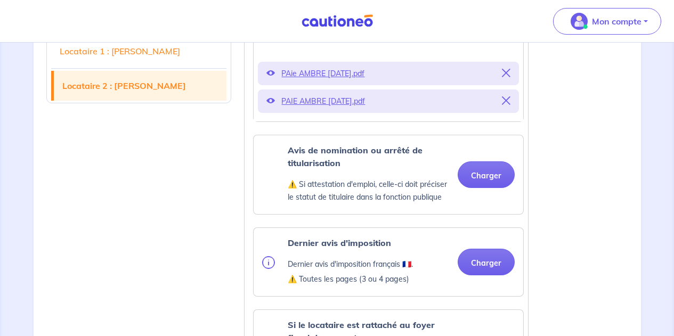
scroll to position [1669, 0]
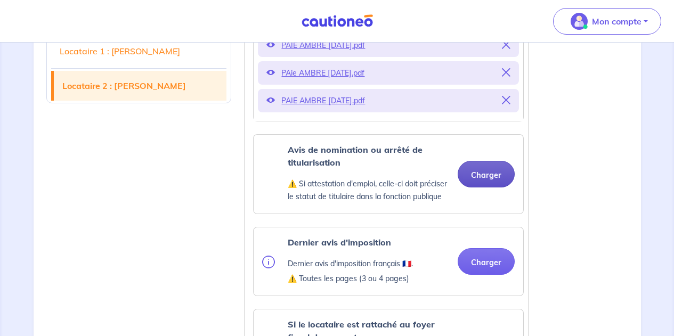
click at [488, 188] on button "Charger" at bounding box center [486, 174] width 57 height 27
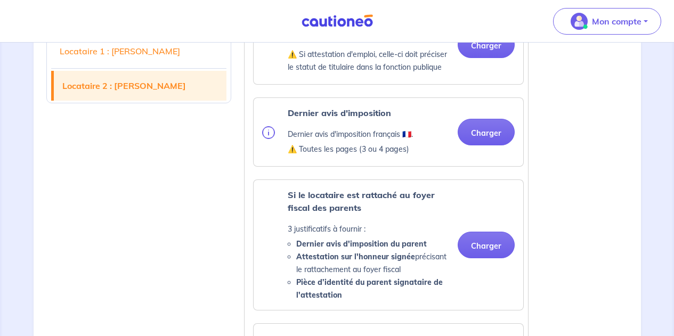
scroll to position [1811, 0]
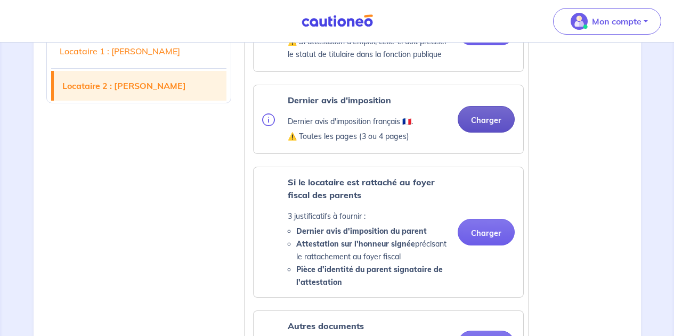
click at [497, 133] on button "Charger" at bounding box center [486, 119] width 57 height 27
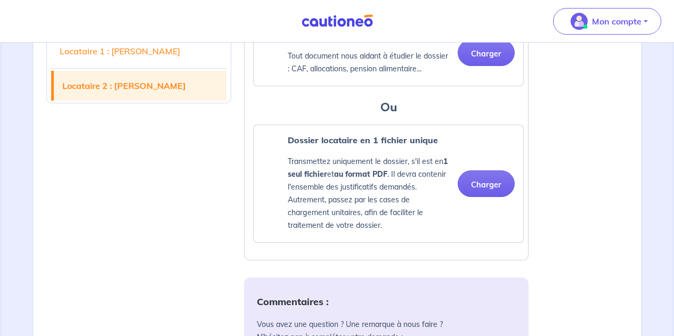
scroll to position [2184, 0]
click at [487, 66] on button "Charger" at bounding box center [486, 52] width 57 height 27
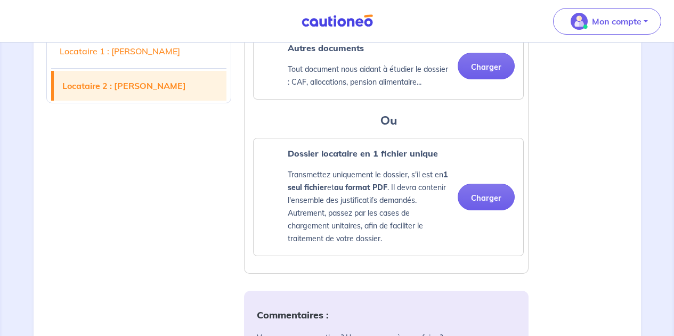
scroll to position [2113, 0]
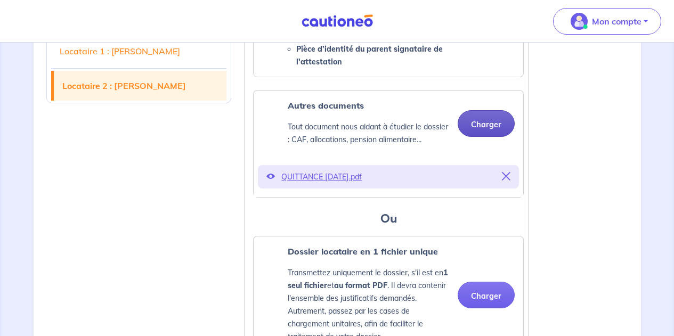
click at [492, 137] on button "Charger" at bounding box center [486, 123] width 57 height 27
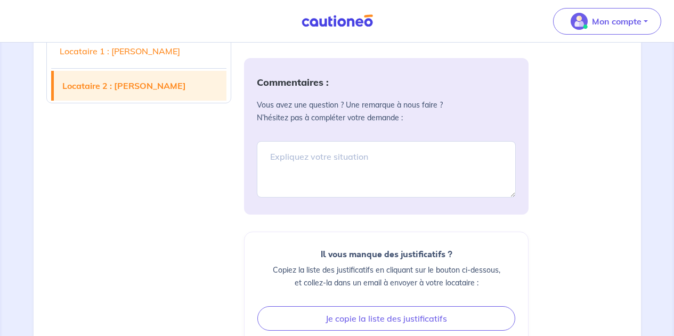
scroll to position [2451, 0]
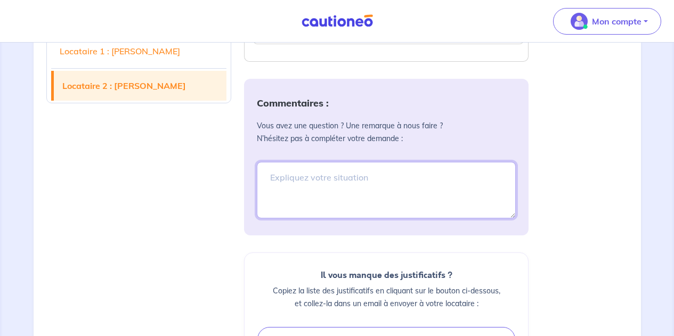
click at [285, 218] on textarea at bounding box center [386, 190] width 259 height 56
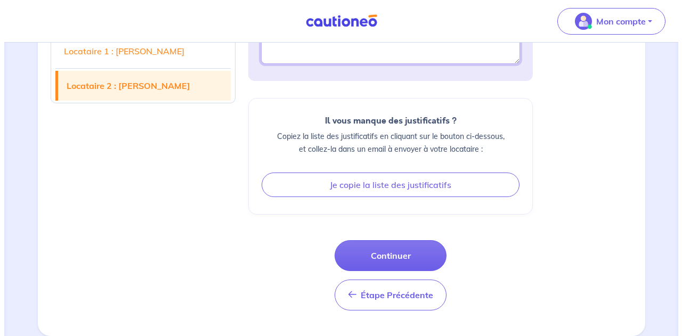
scroll to position [2656, 0]
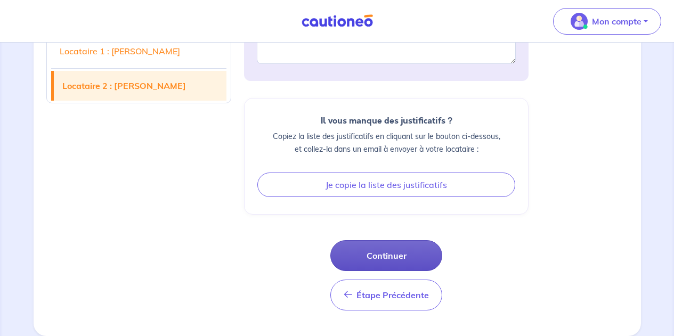
click at [397, 254] on button "Continuer" at bounding box center [386, 255] width 112 height 31
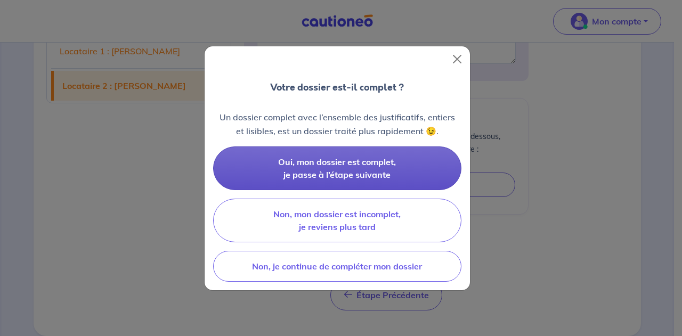
click at [333, 167] on button "Oui, mon dossier est complet, je passe à l’étape suivante" at bounding box center [337, 169] width 248 height 44
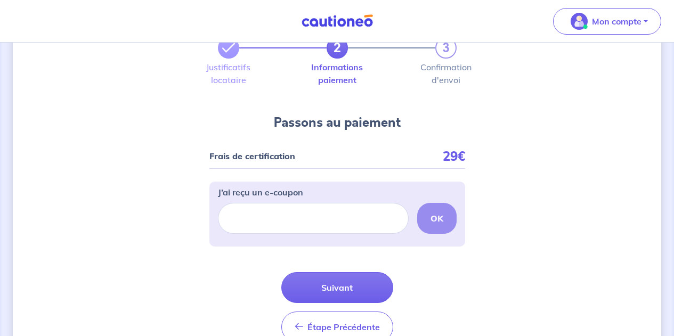
scroll to position [53, 0]
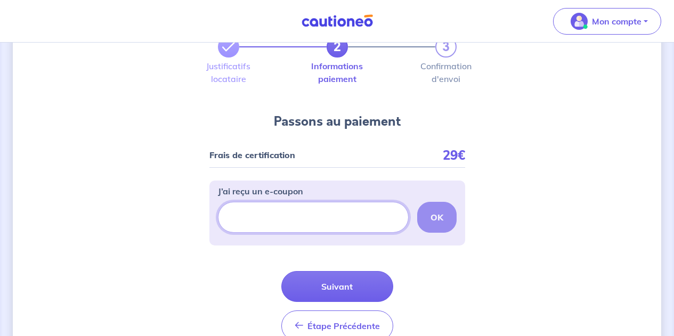
click at [254, 221] on input "J’ai reçu un e-coupon" at bounding box center [313, 217] width 191 height 31
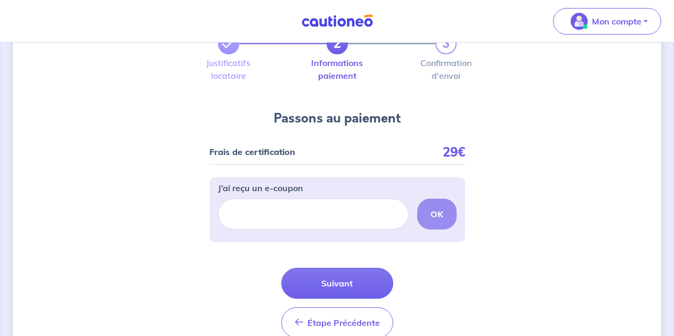
scroll to position [56, 0]
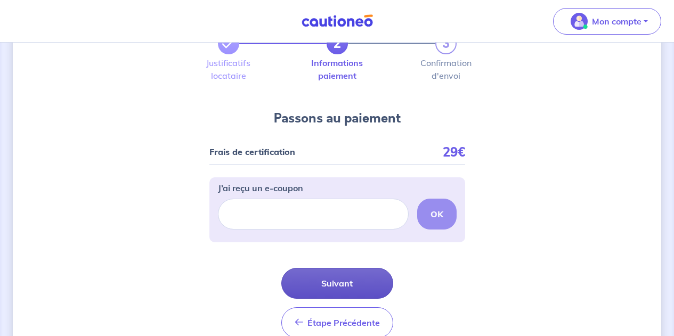
click at [346, 286] on button "Suivant" at bounding box center [337, 283] width 112 height 31
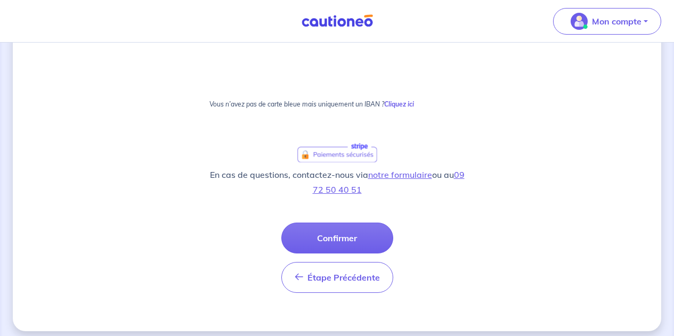
scroll to position [661, 0]
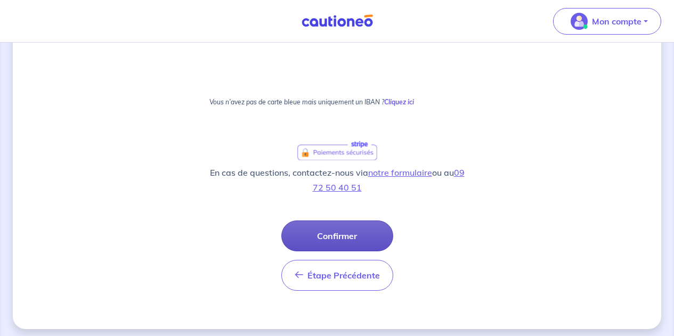
click at [349, 238] on button "Confirmer" at bounding box center [337, 236] width 112 height 31
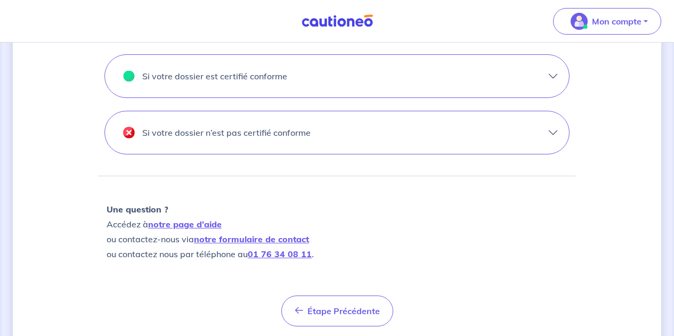
scroll to position [408, 0]
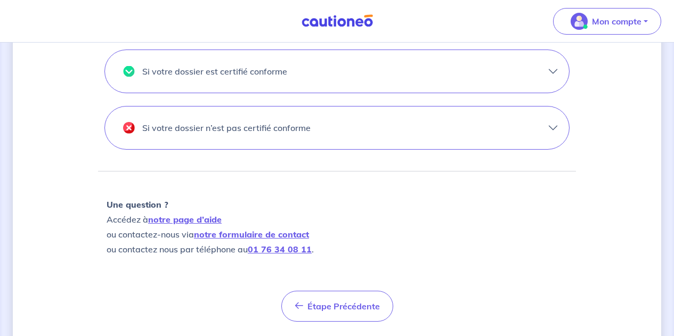
click at [554, 68] on button "Si votre dossier est certifié conforme" at bounding box center [337, 71] width 464 height 43
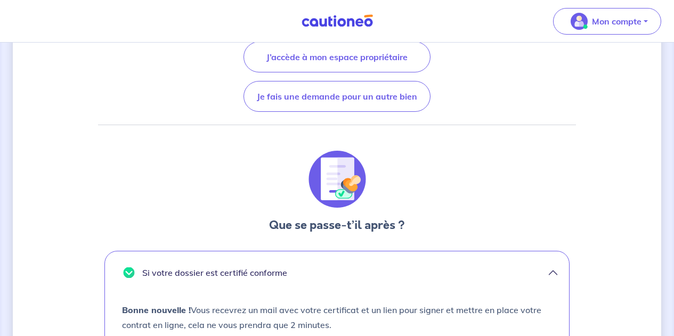
scroll to position [168, 0]
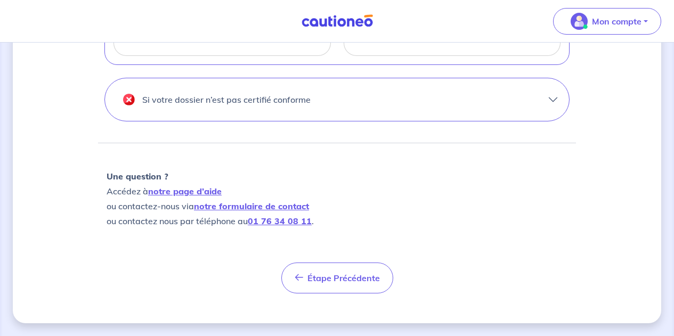
click at [313, 103] on button "Si votre dossier n’est pas certifié conforme" at bounding box center [337, 99] width 464 height 43
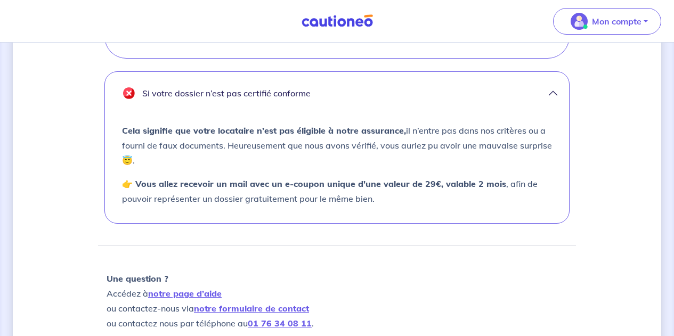
scroll to position [436, 0]
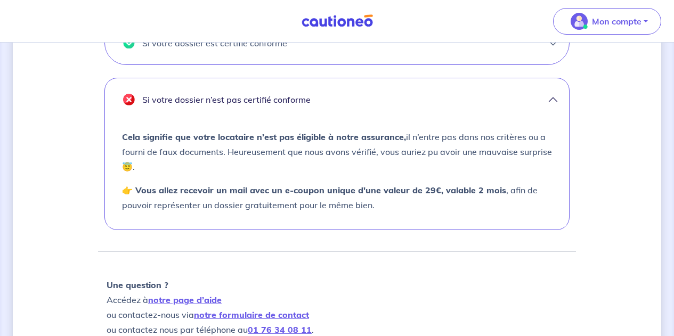
click at [548, 96] on button "Si votre dossier n’est pas certifié conforme" at bounding box center [337, 99] width 464 height 43
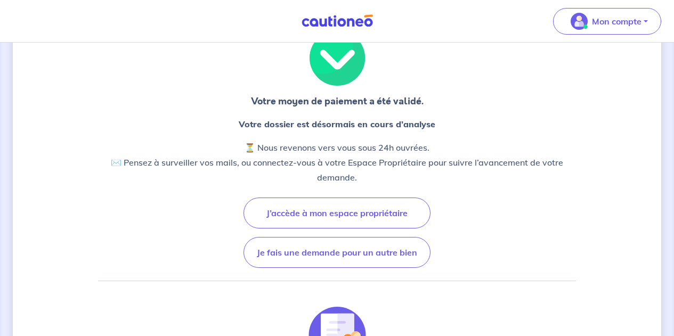
scroll to position [0, 0]
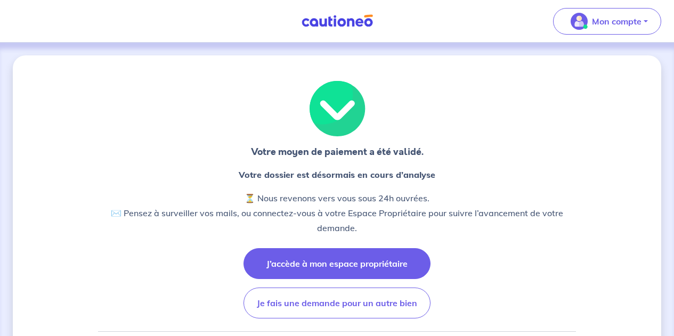
click at [362, 266] on button "J’accède à mon espace propriétaire" at bounding box center [336, 263] width 187 height 31
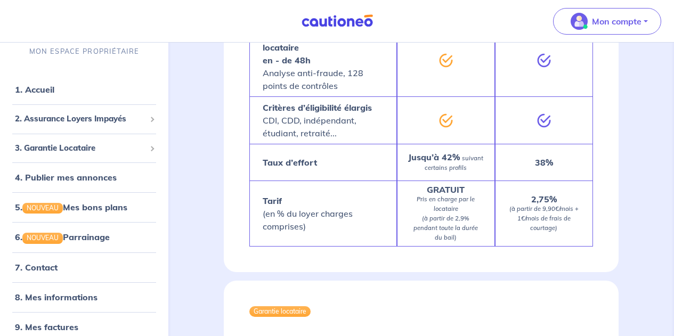
scroll to position [1225, 0]
